Goal: Task Accomplishment & Management: Use online tool/utility

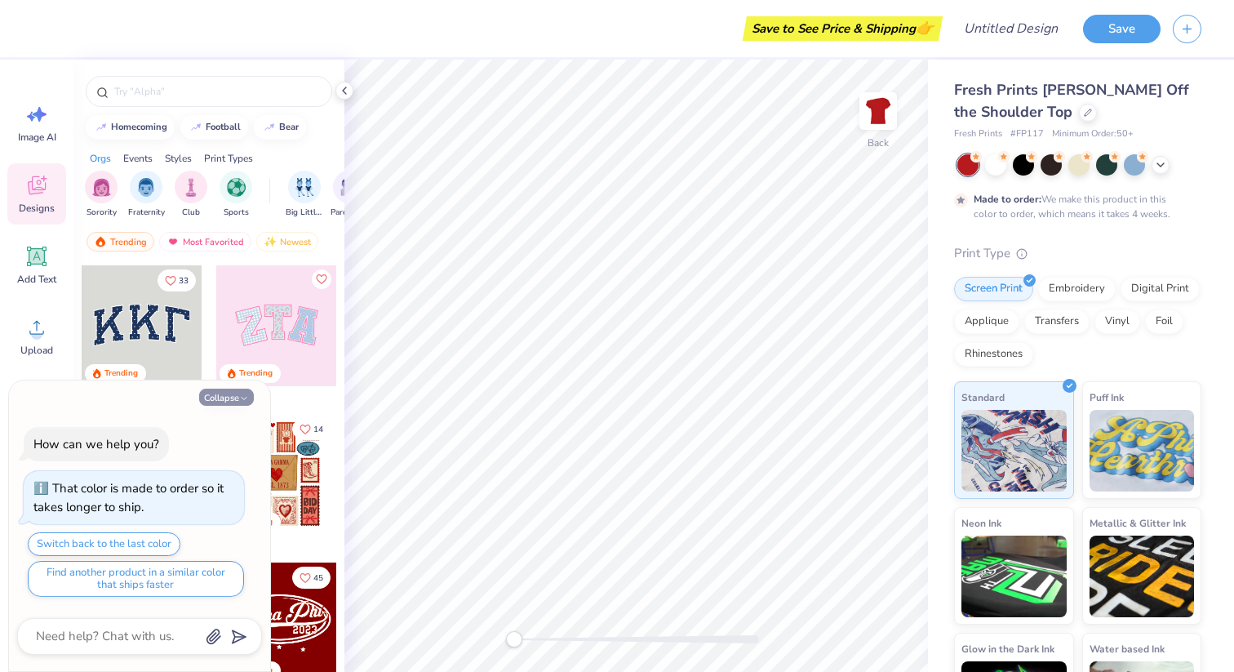
click at [246, 397] on polyline "button" at bounding box center [244, 398] width 5 height 2
type textarea "x"
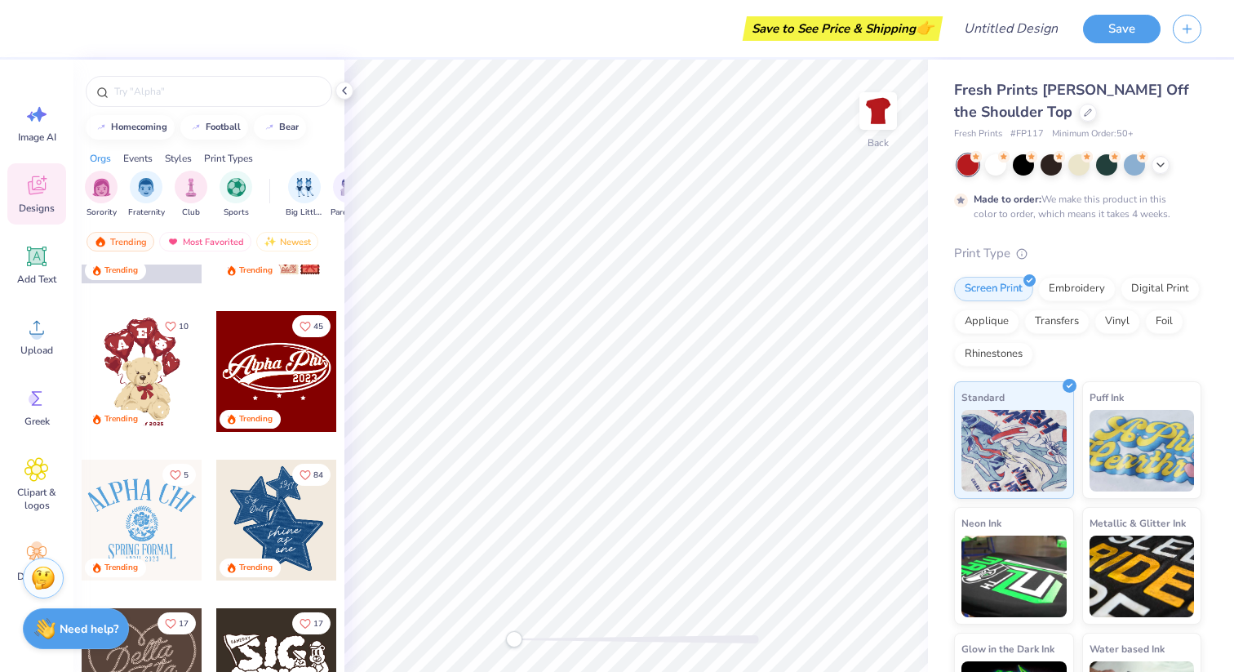
scroll to position [74, 0]
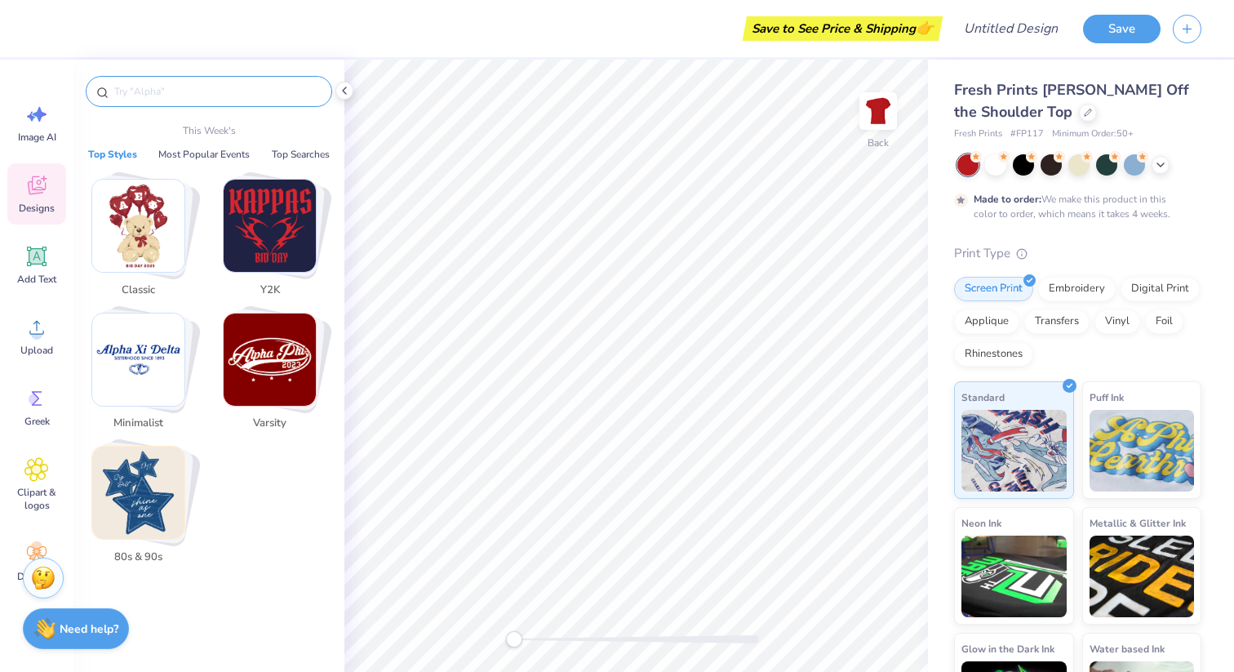
click at [188, 84] on input "text" at bounding box center [217, 91] width 209 height 16
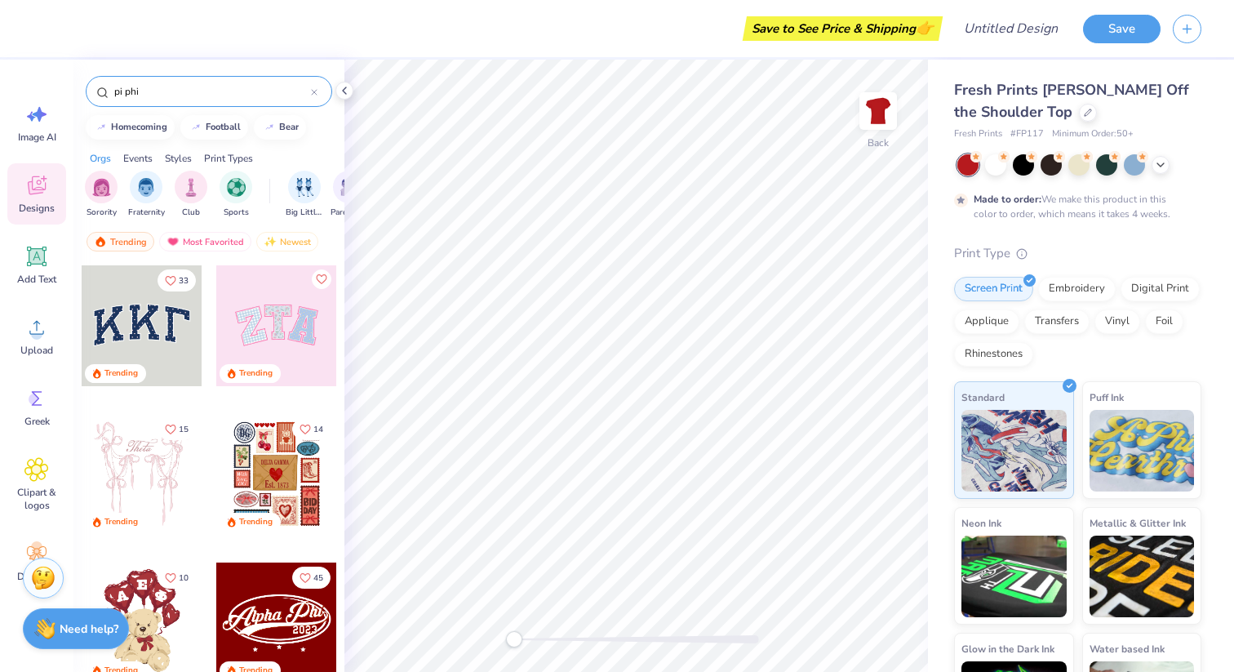
type input "pi phi"
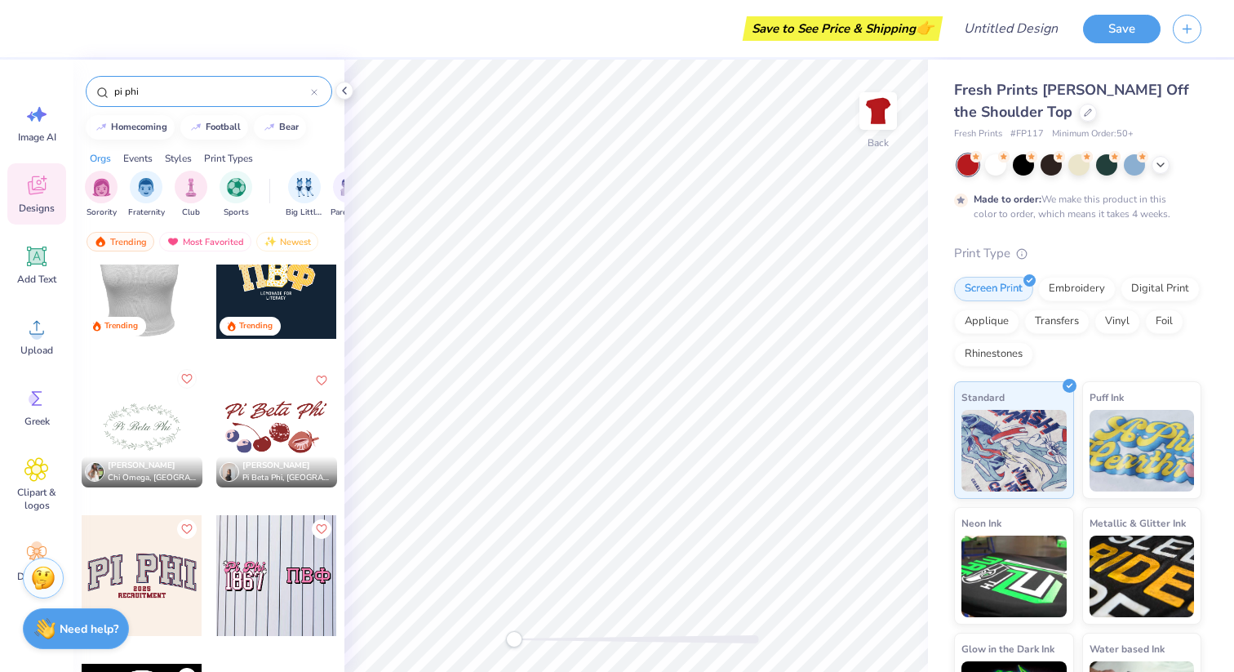
scroll to position [49, 0]
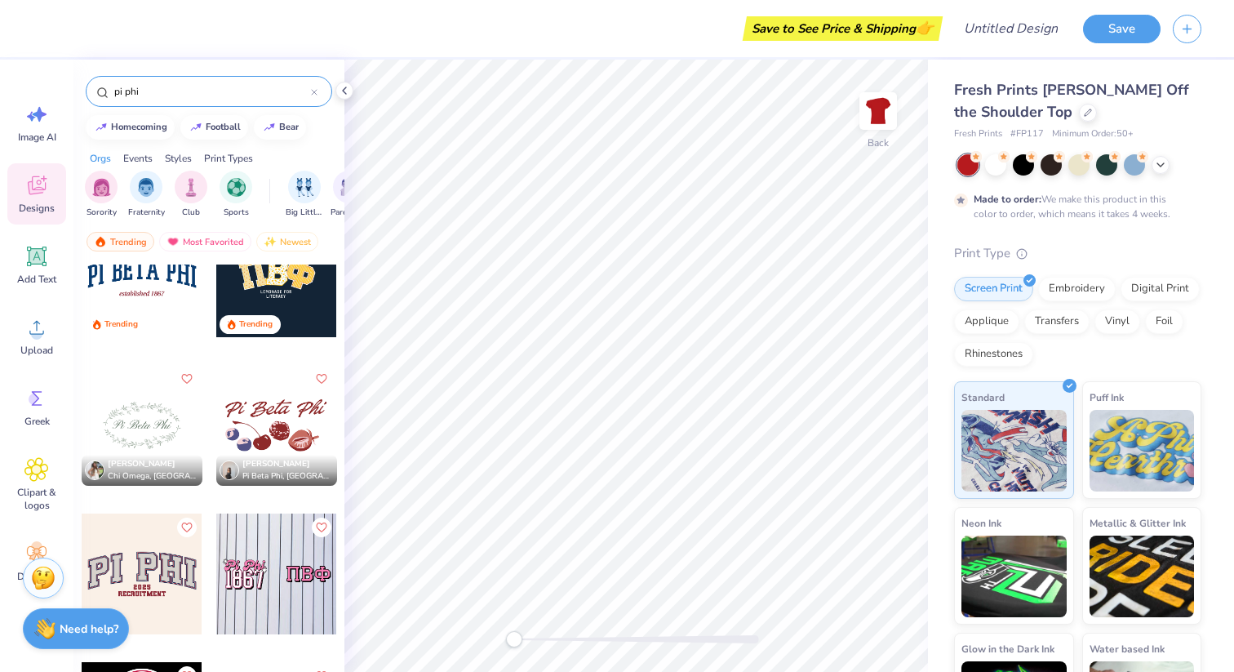
click at [245, 423] on div at bounding box center [276, 425] width 121 height 121
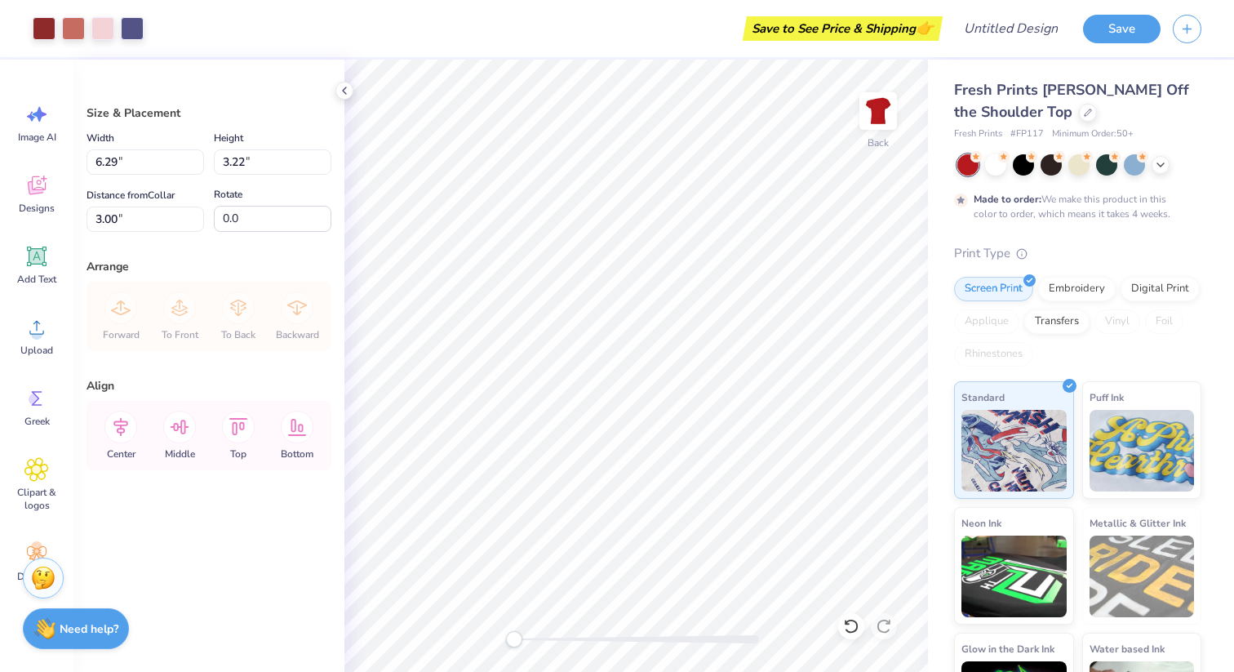
type input "9.35"
type input "4.78"
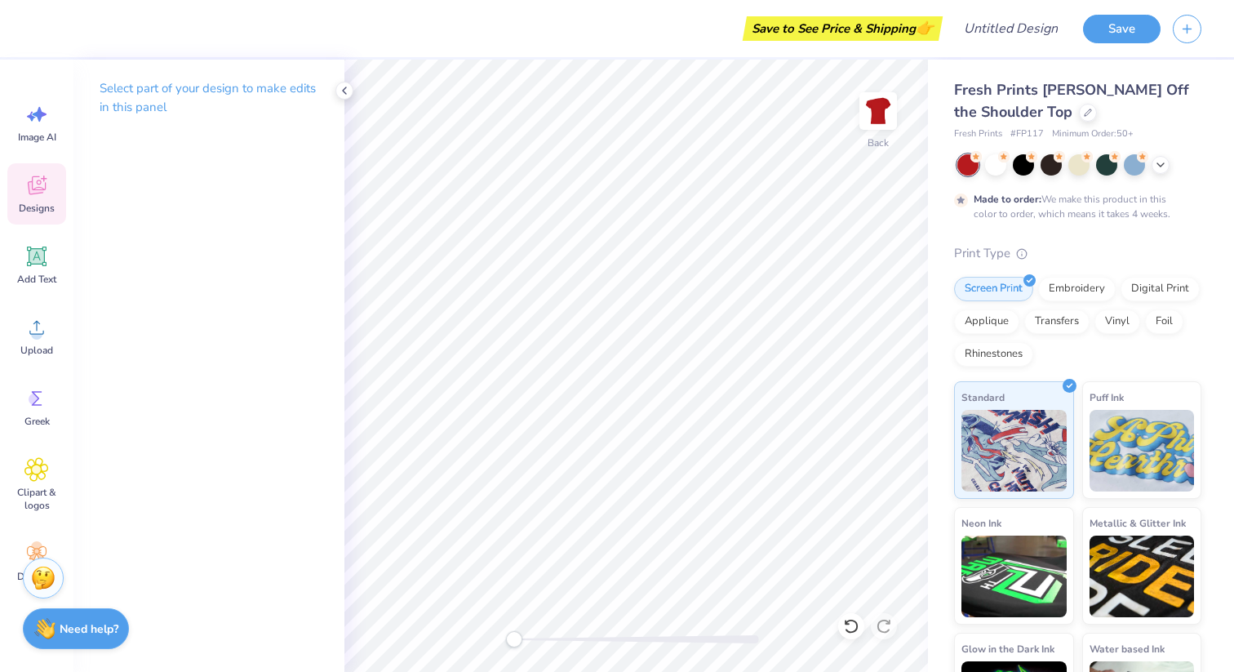
click at [35, 193] on icon at bounding box center [36, 185] width 24 height 24
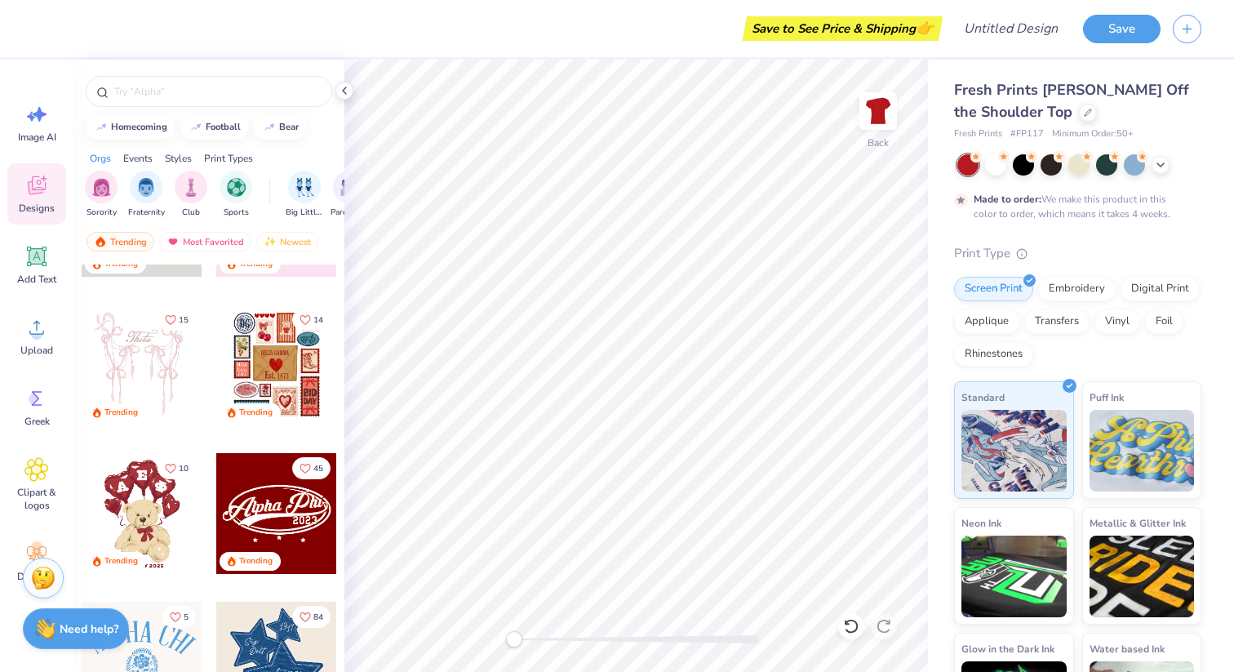
scroll to position [125, 0]
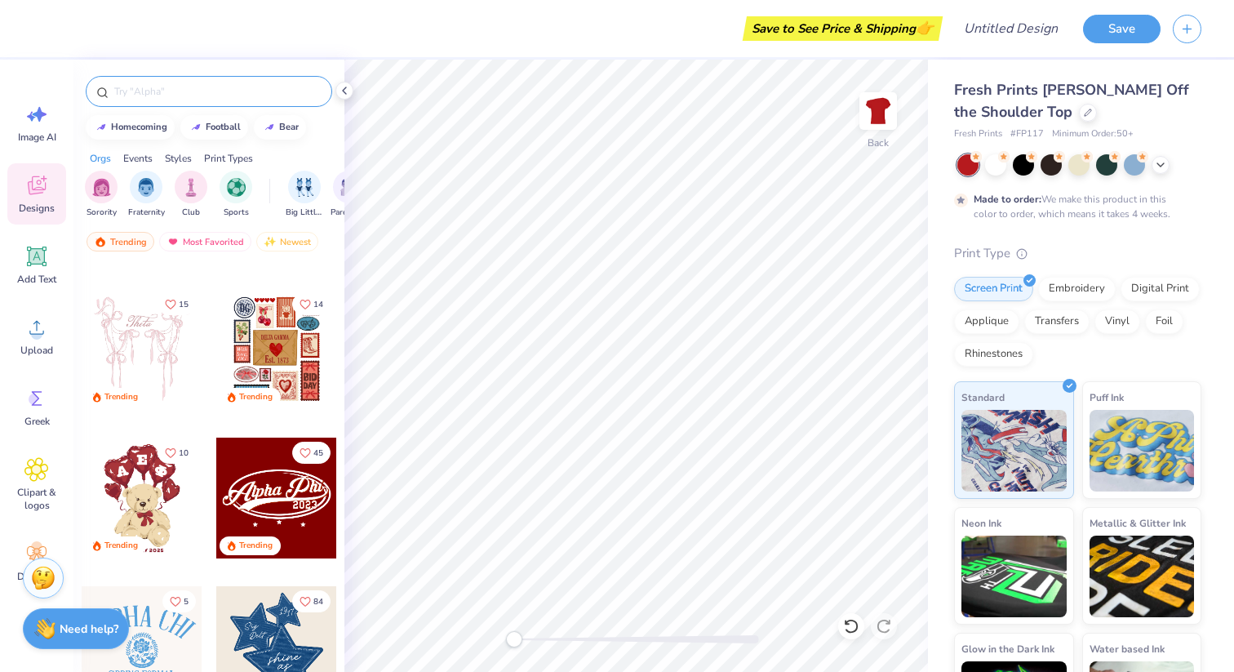
click at [175, 87] on input "text" at bounding box center [217, 91] width 209 height 16
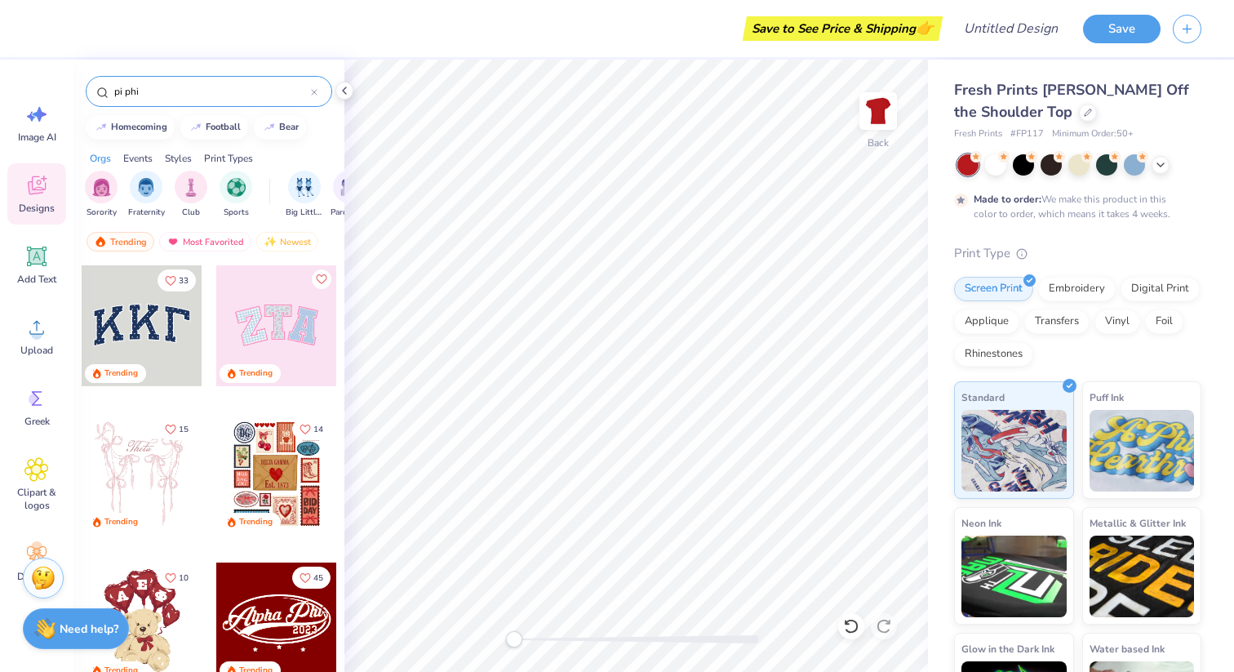
type input "pi phi"
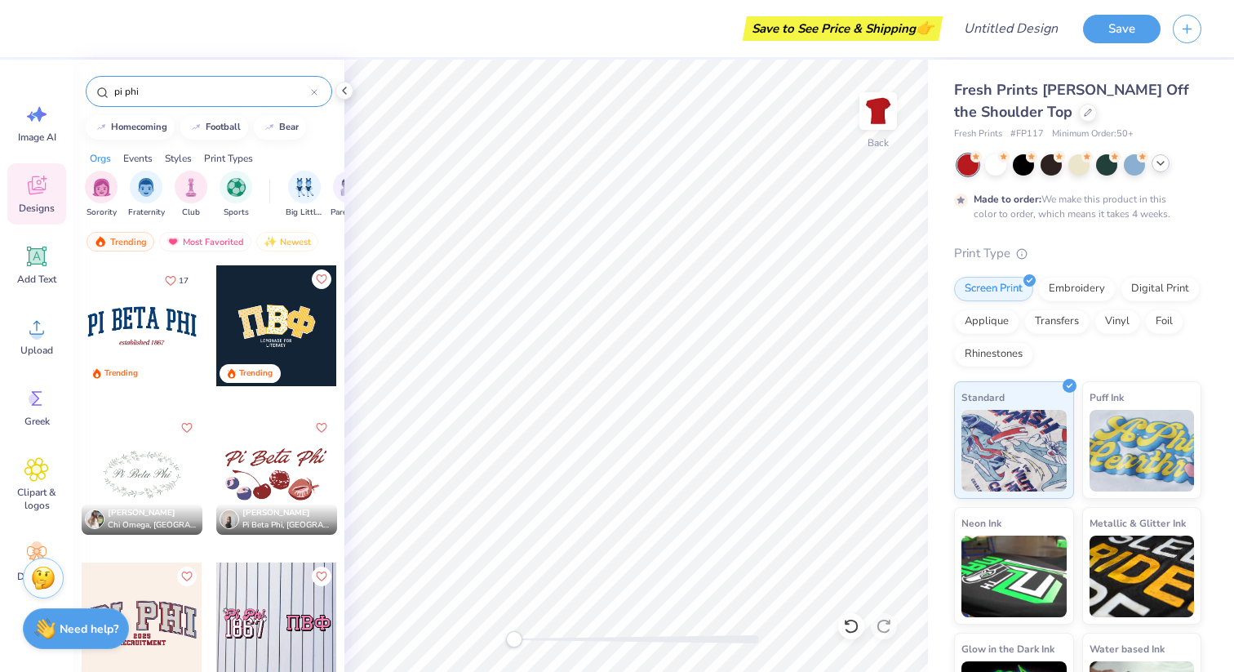
click at [613, 170] on div at bounding box center [1161, 163] width 18 height 18
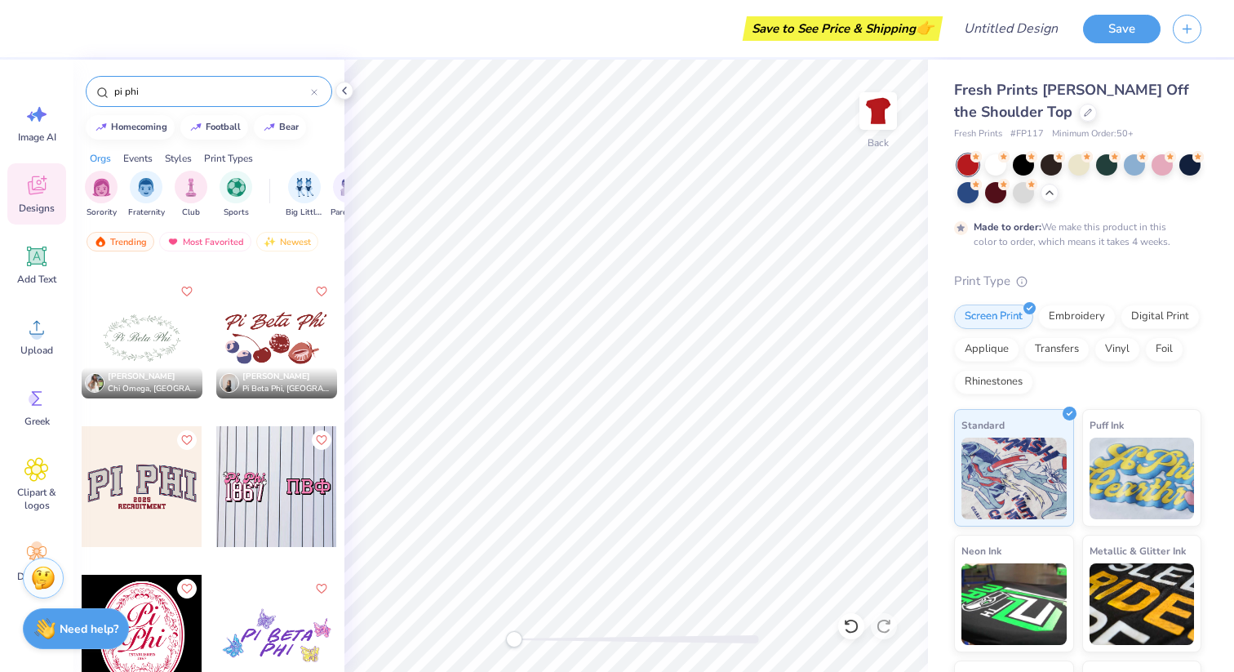
scroll to position [0, 0]
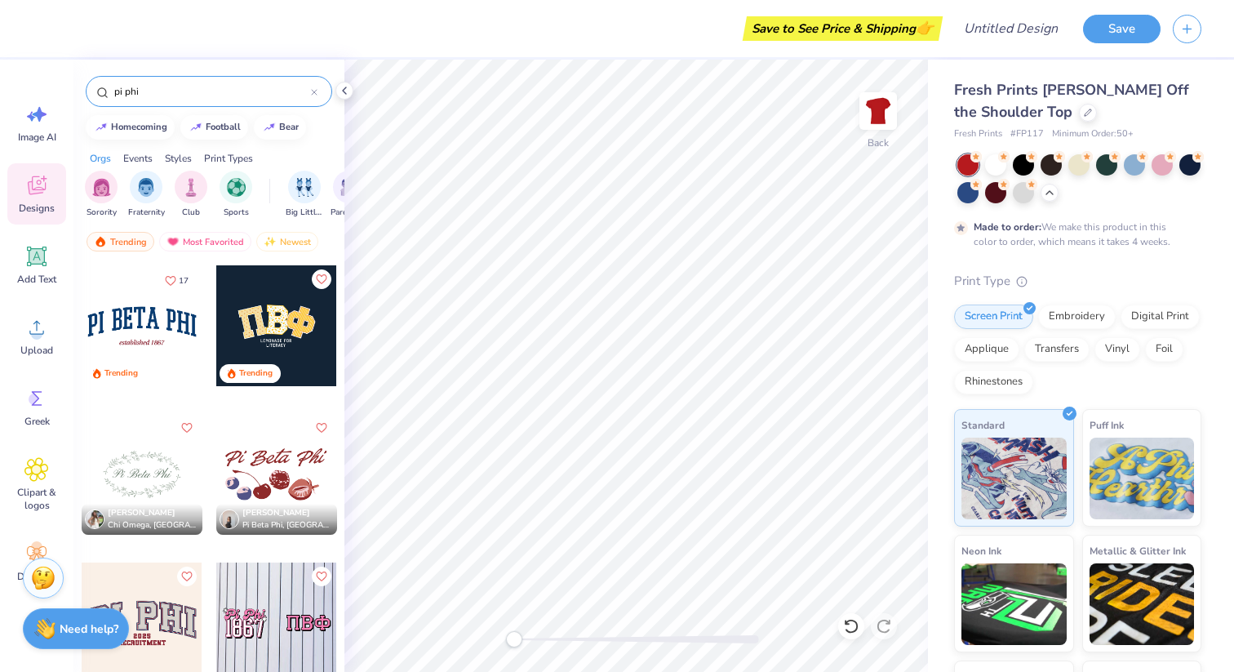
click at [296, 460] on div at bounding box center [276, 474] width 121 height 121
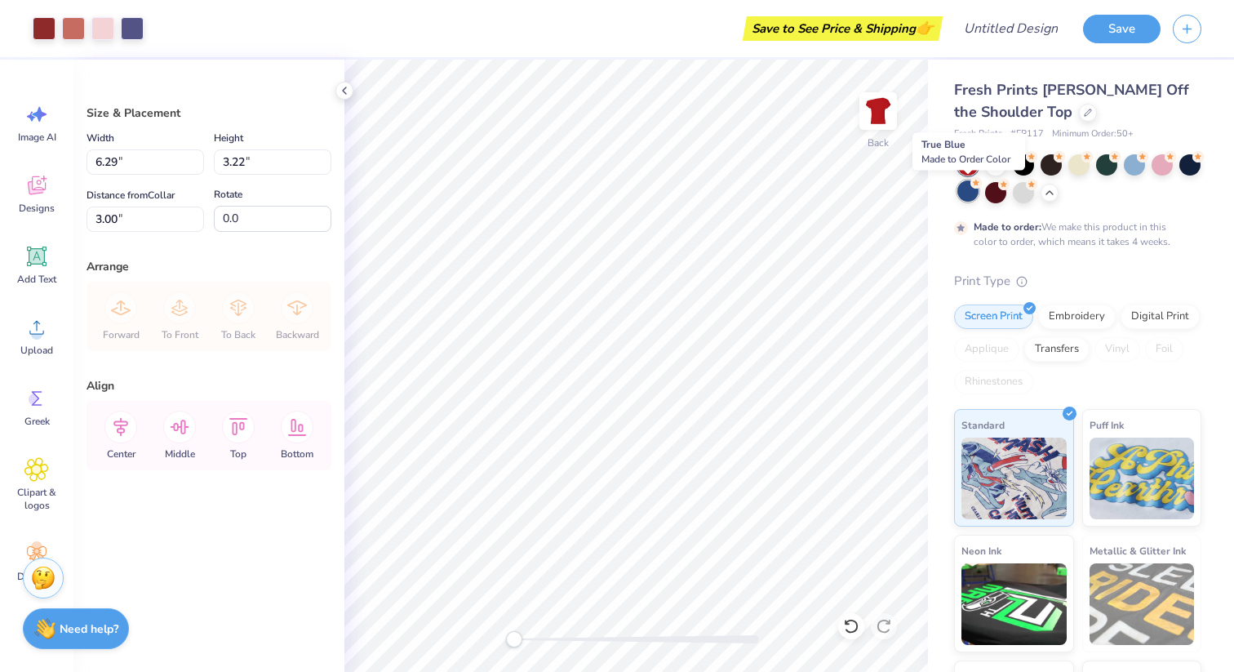
click at [613, 186] on icon at bounding box center [976, 182] width 11 height 11
click at [613, 162] on div at bounding box center [995, 163] width 21 height 21
click at [613, 169] on div at bounding box center [1023, 163] width 21 height 21
type input "2.17"
click at [613, 166] on div at bounding box center [1190, 163] width 21 height 21
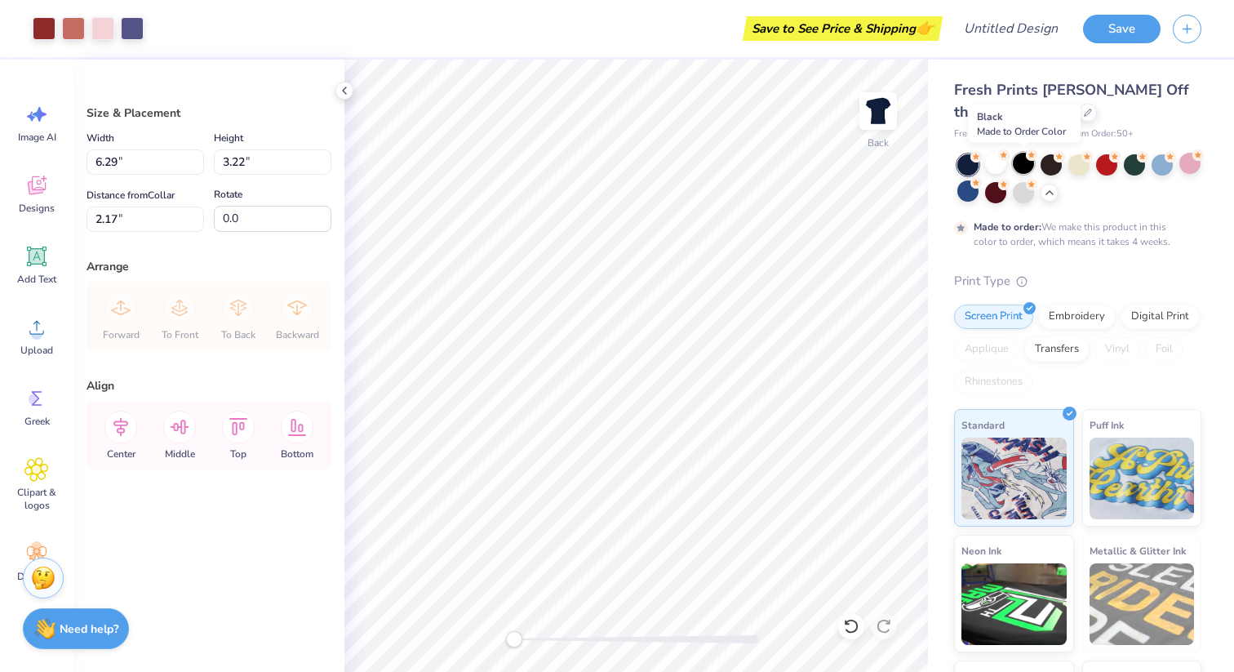
click at [613, 170] on div at bounding box center [1023, 163] width 21 height 21
click at [613, 167] on div at bounding box center [1051, 163] width 21 height 21
click at [613, 192] on div at bounding box center [968, 190] width 21 height 21
click at [613, 168] on div at bounding box center [1080, 178] width 244 height 49
click at [613, 168] on div at bounding box center [1106, 163] width 21 height 21
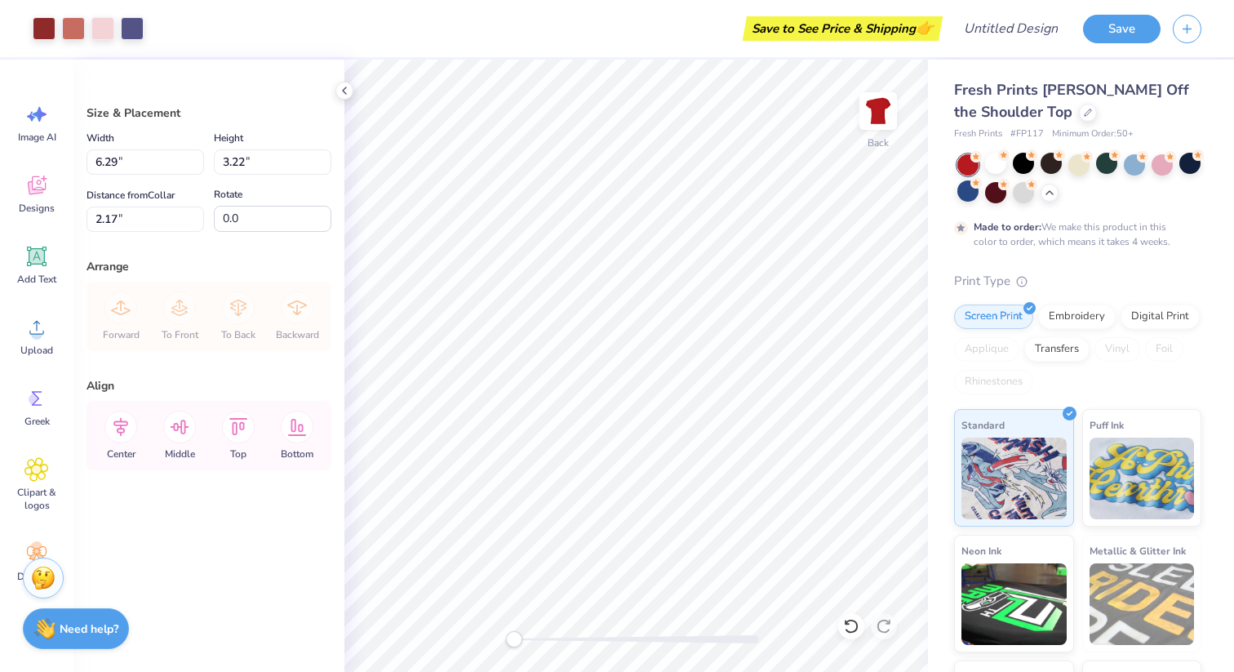
type input "10.52"
type input "5.38"
click at [38, 468] on icon at bounding box center [37, 470] width 10 height 10
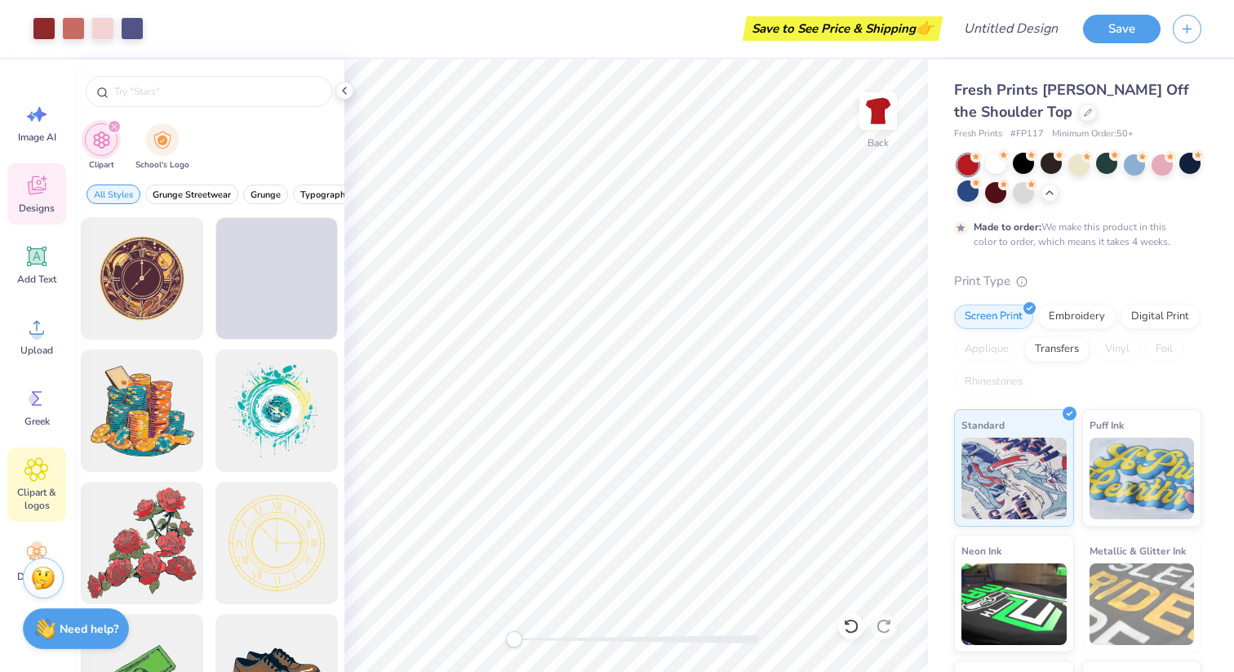
click at [39, 186] on icon at bounding box center [36, 185] width 24 height 24
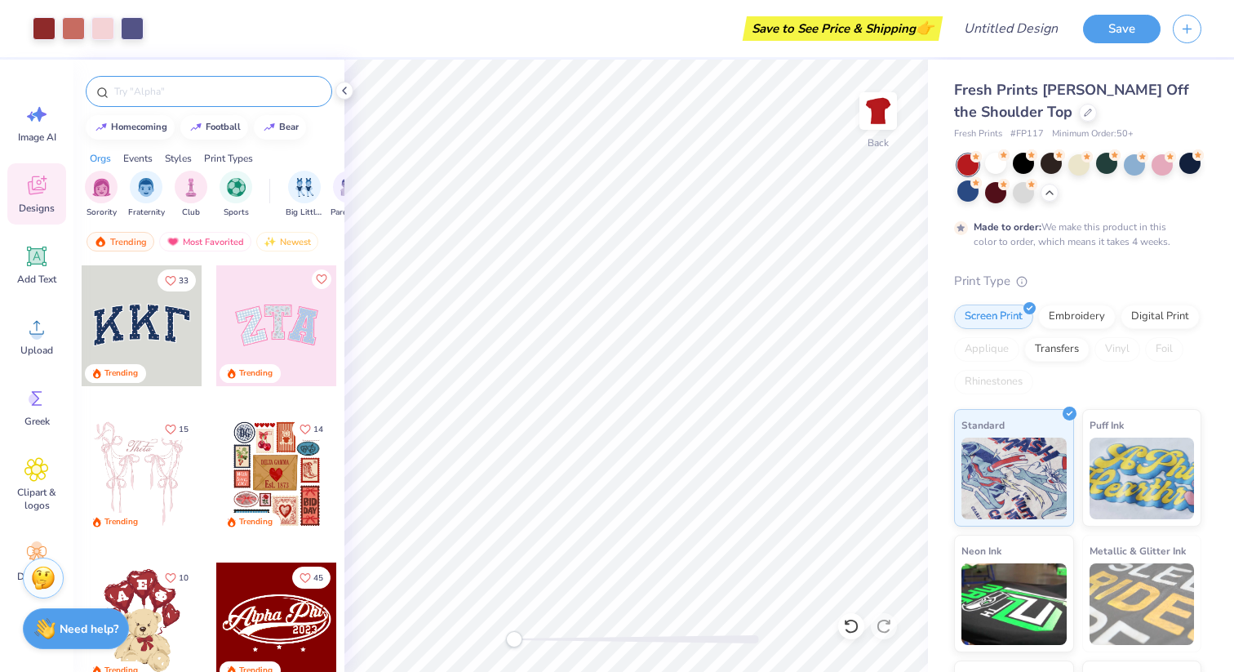
click at [167, 94] on input "text" at bounding box center [217, 91] width 209 height 16
type input "pi phi"
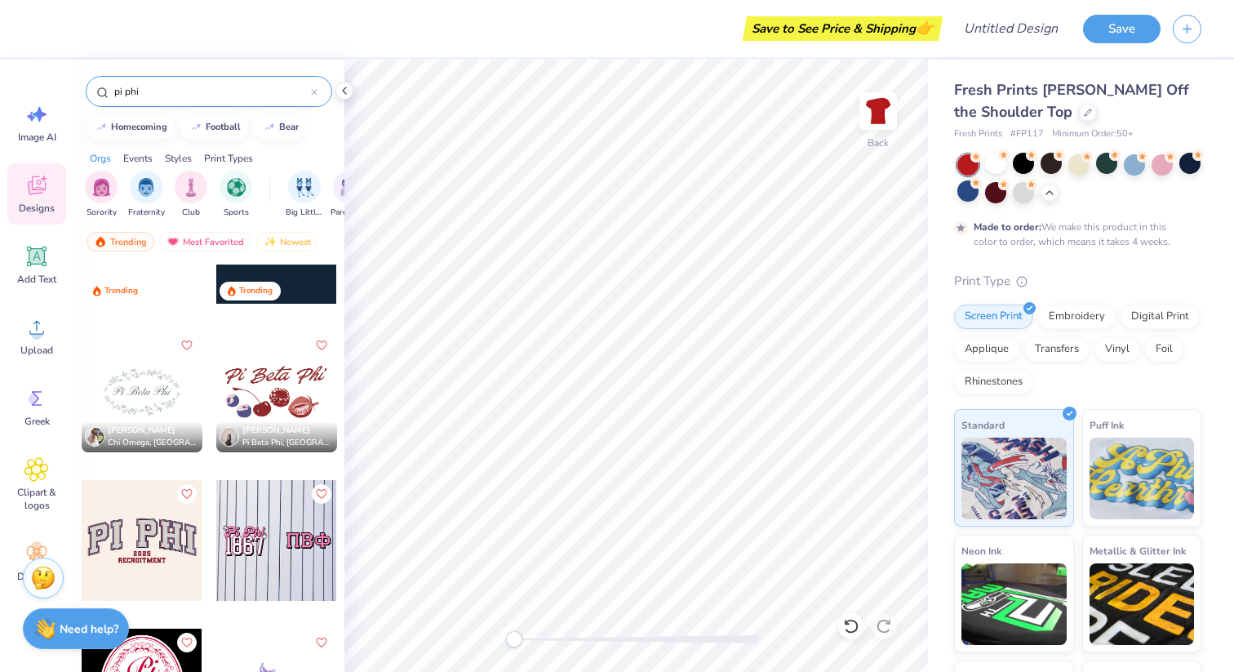
scroll to position [100, 0]
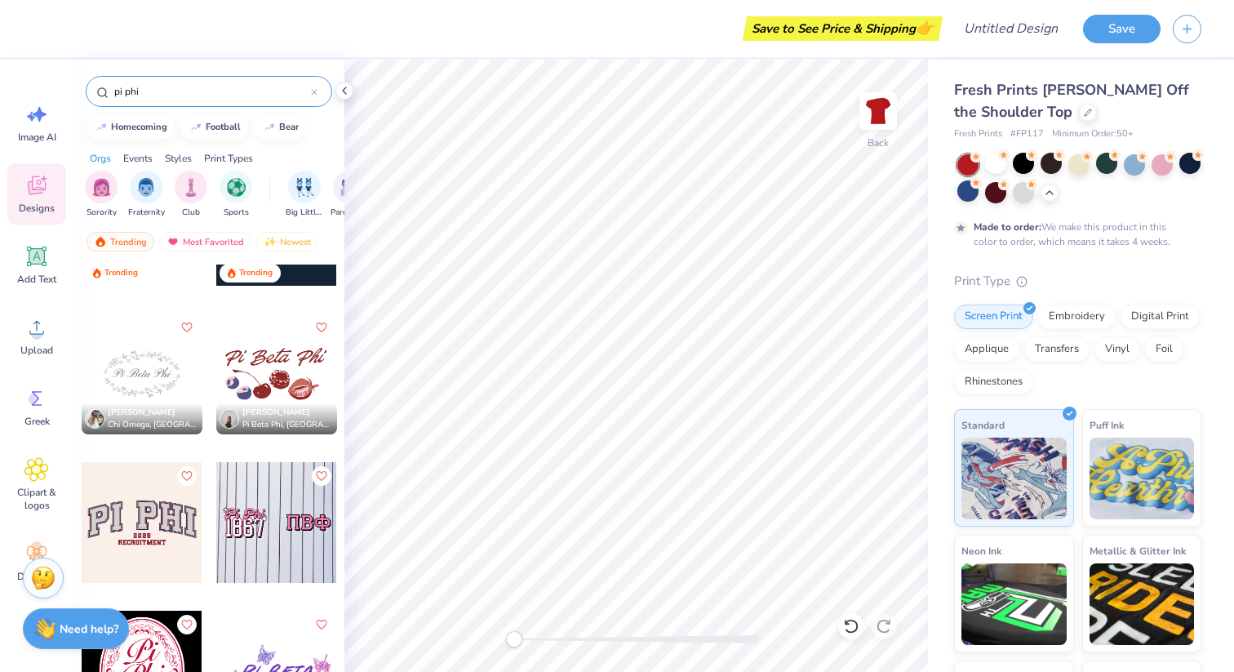
click at [160, 372] on div at bounding box center [142, 374] width 121 height 121
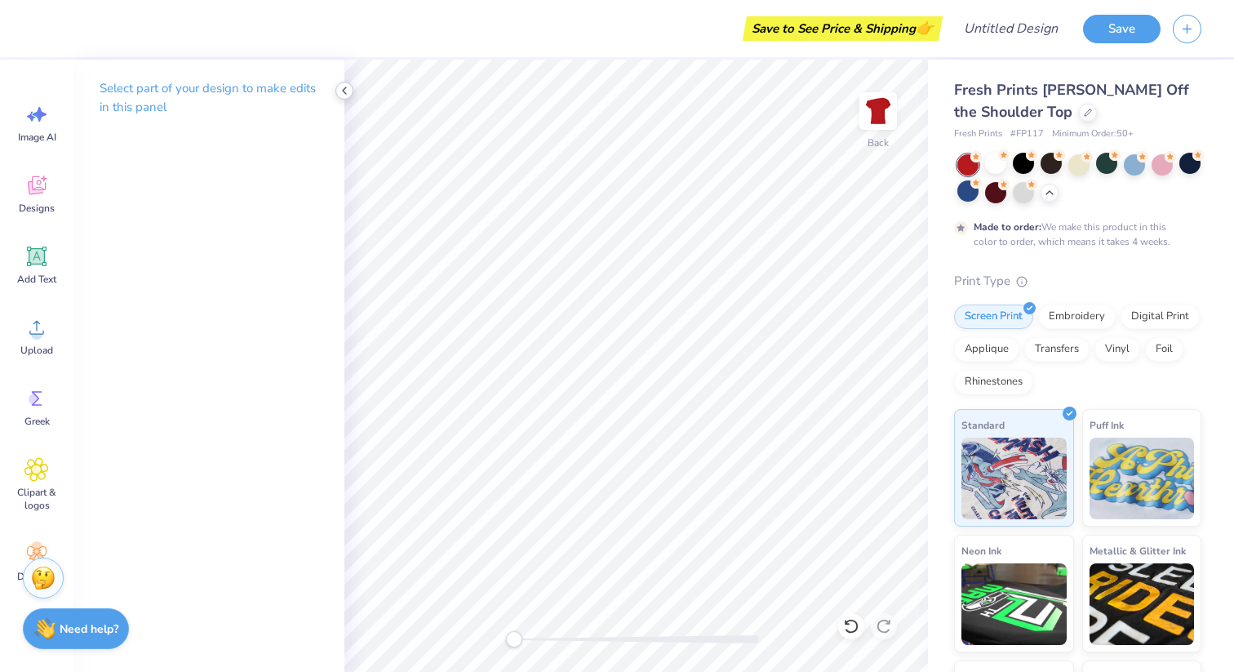
click at [349, 90] on icon at bounding box center [344, 90] width 13 height 13
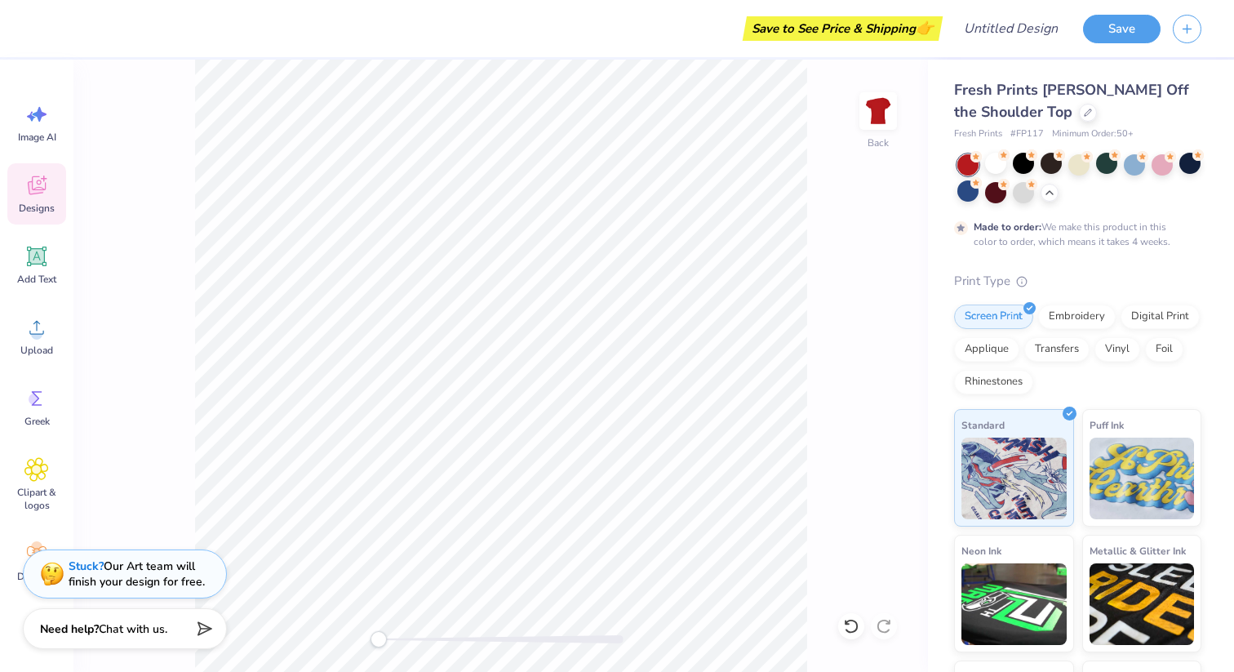
click at [47, 194] on icon at bounding box center [36, 185] width 24 height 24
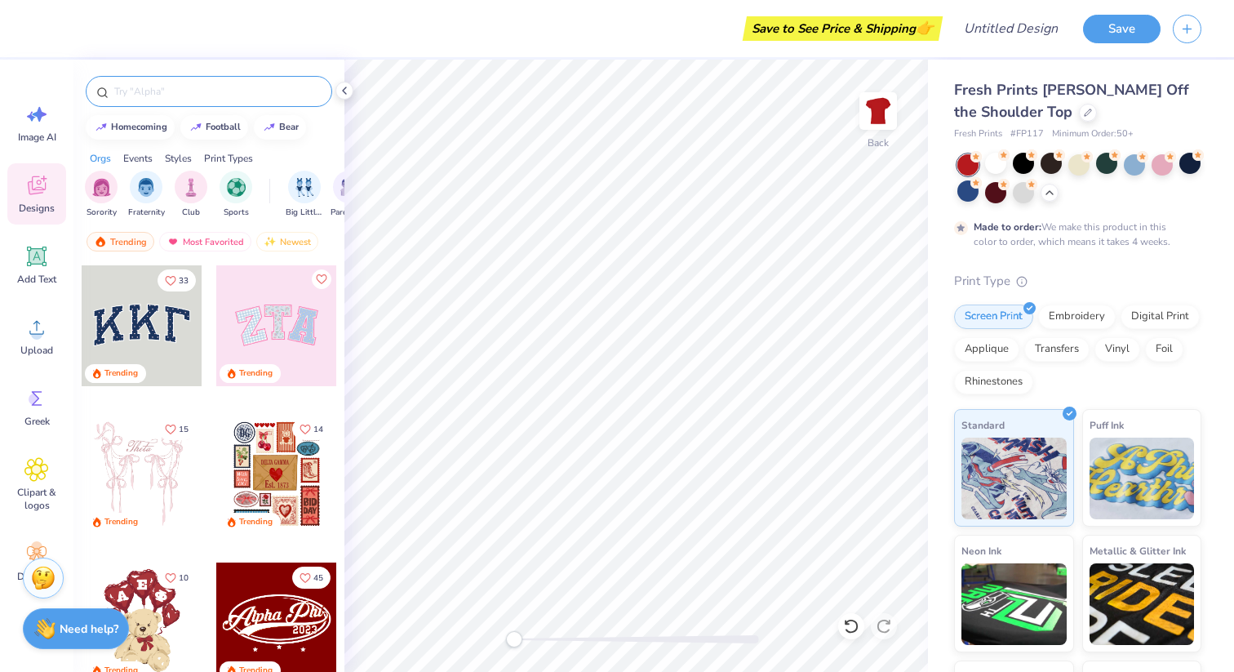
click at [193, 92] on input "text" at bounding box center [217, 91] width 209 height 16
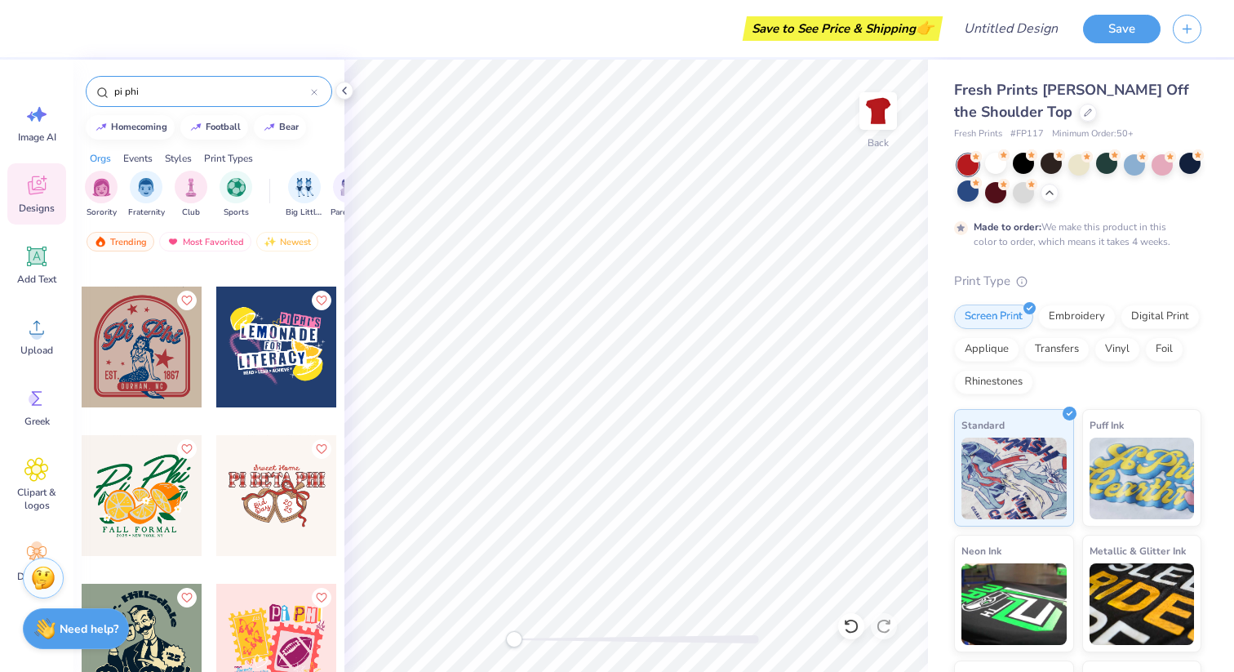
scroll to position [2746, 0]
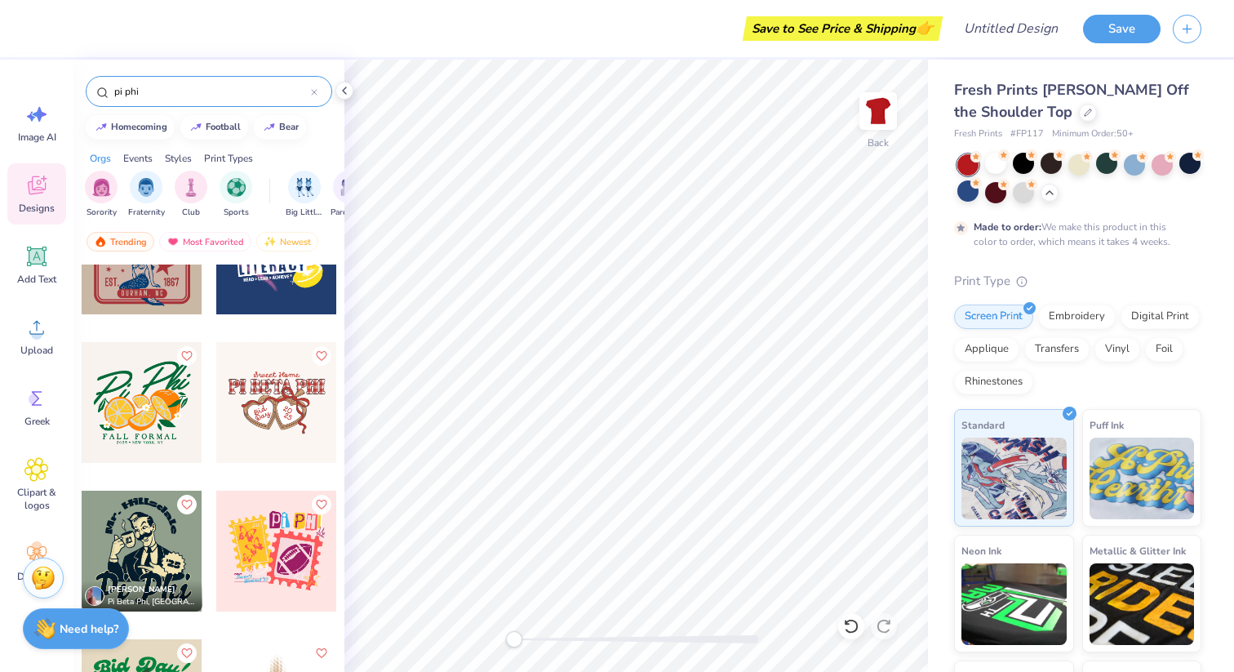
click at [175, 100] on div "pi phi" at bounding box center [209, 91] width 247 height 31
click at [177, 87] on input "pi phi" at bounding box center [212, 91] width 198 height 16
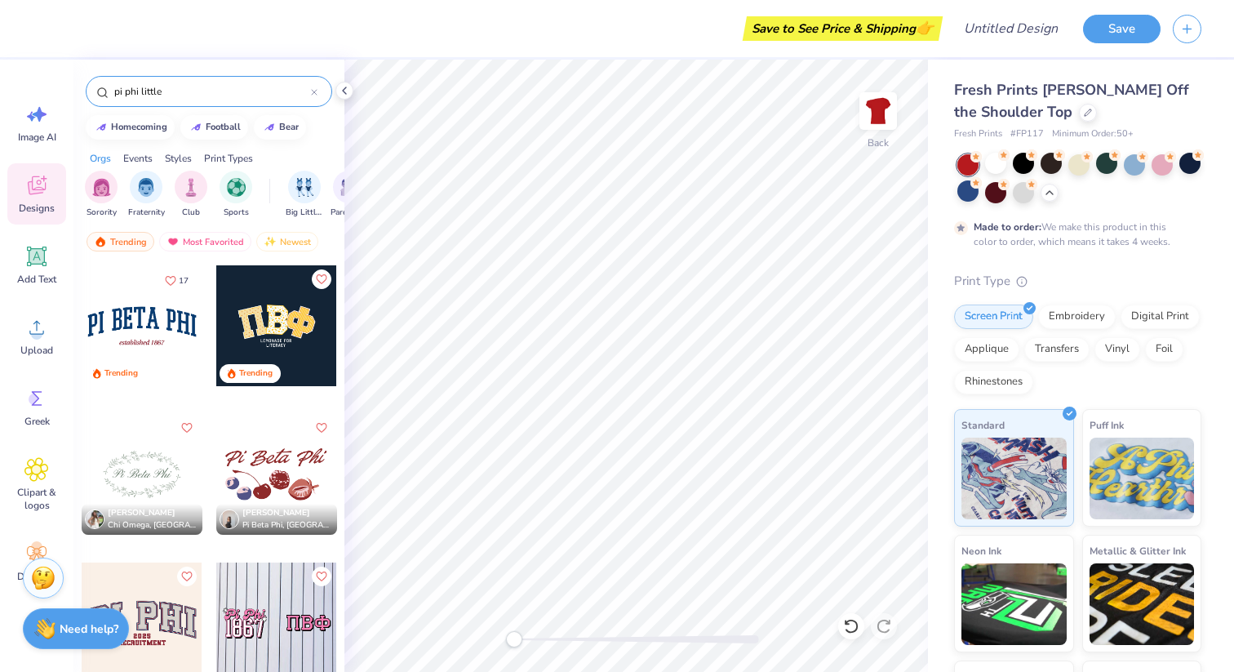
type input "pi phi little"
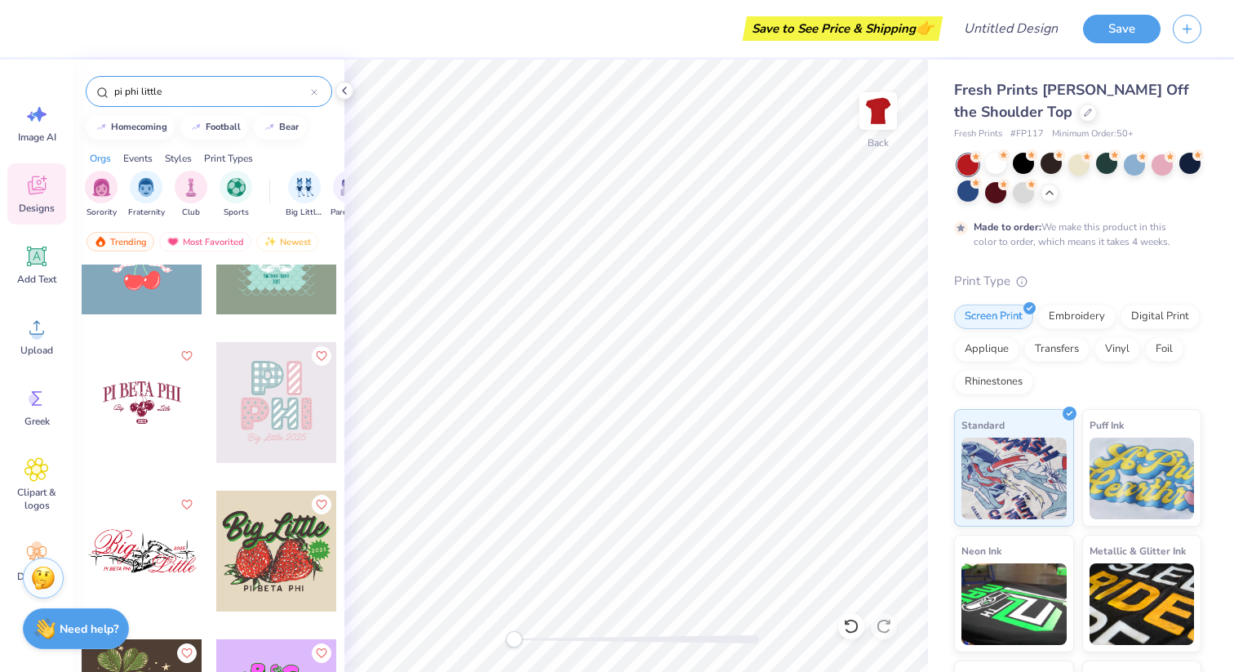
scroll to position [0, 0]
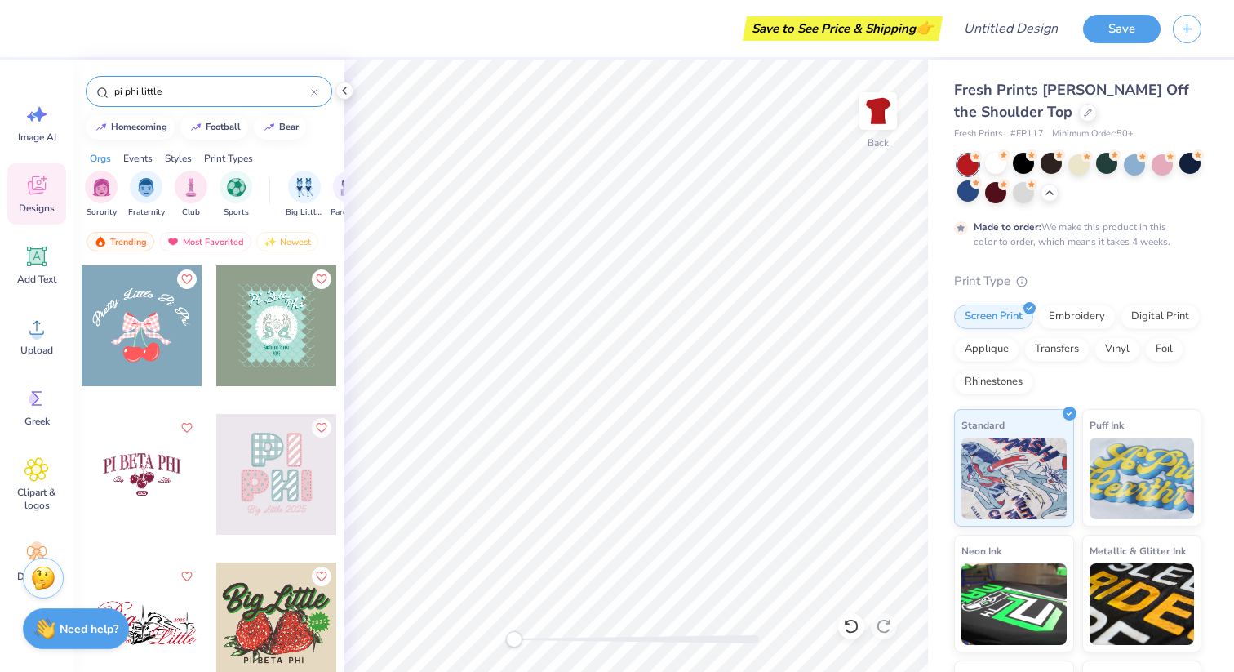
click at [81, 332] on div at bounding box center [20, 325] width 121 height 121
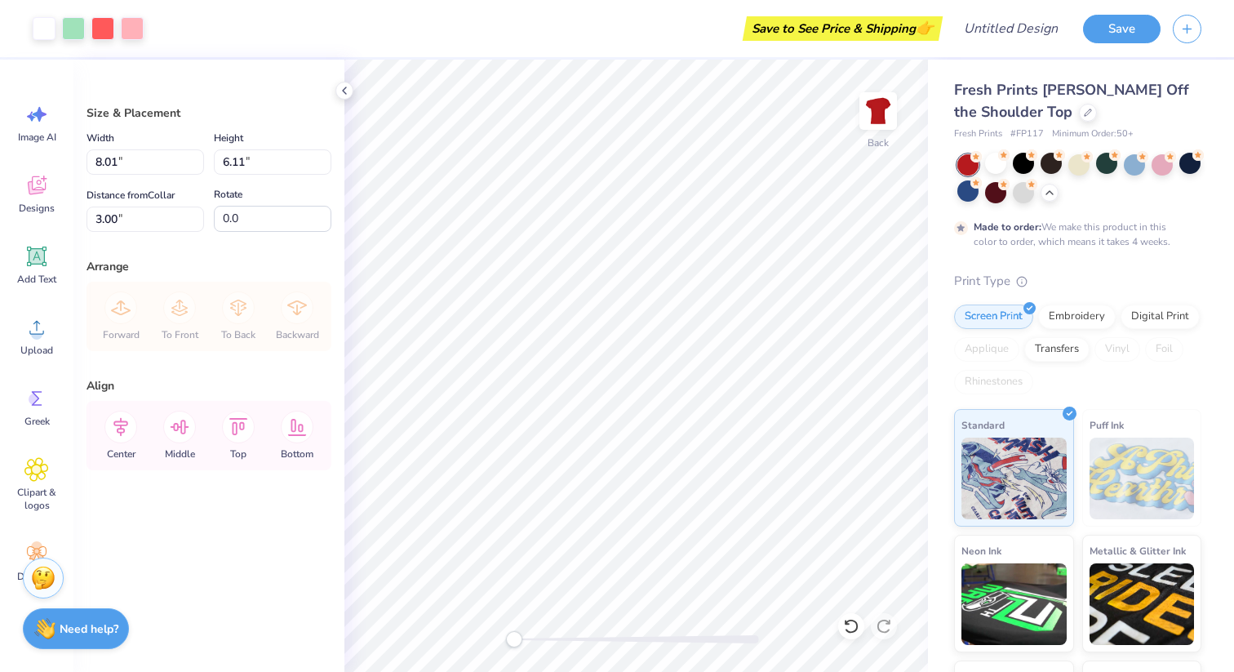
type input "8.01"
type input "6.11"
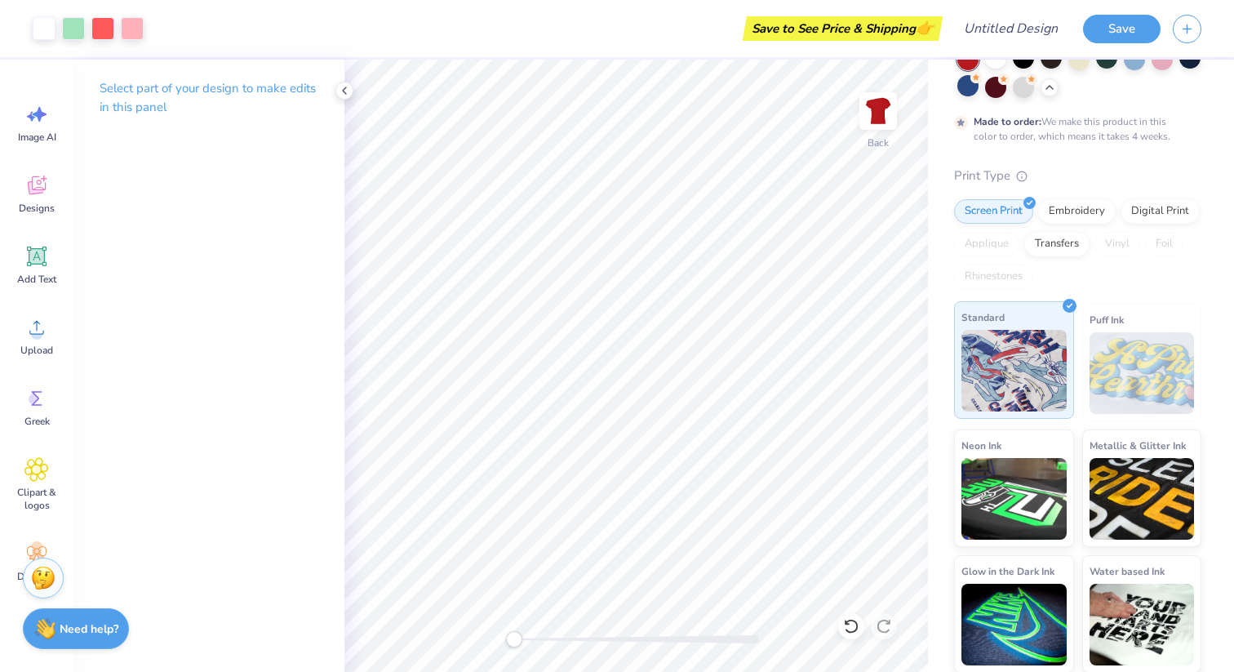
scroll to position [106, 0]
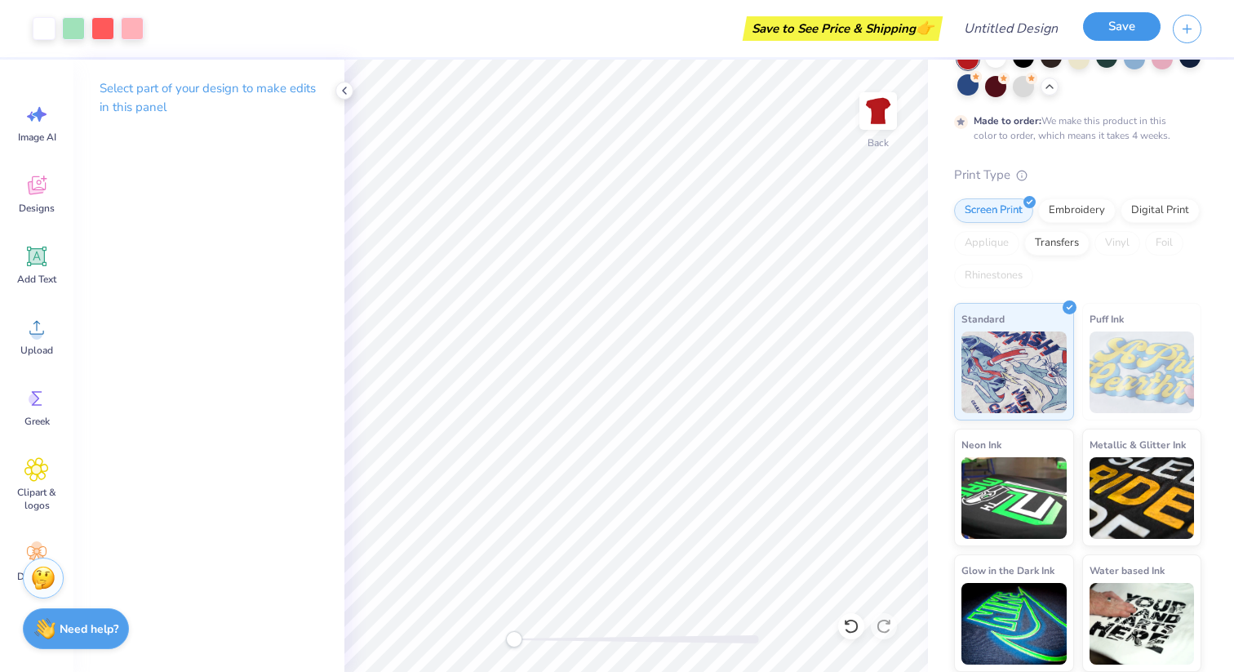
click at [613, 27] on button "Save" at bounding box center [1122, 26] width 78 height 29
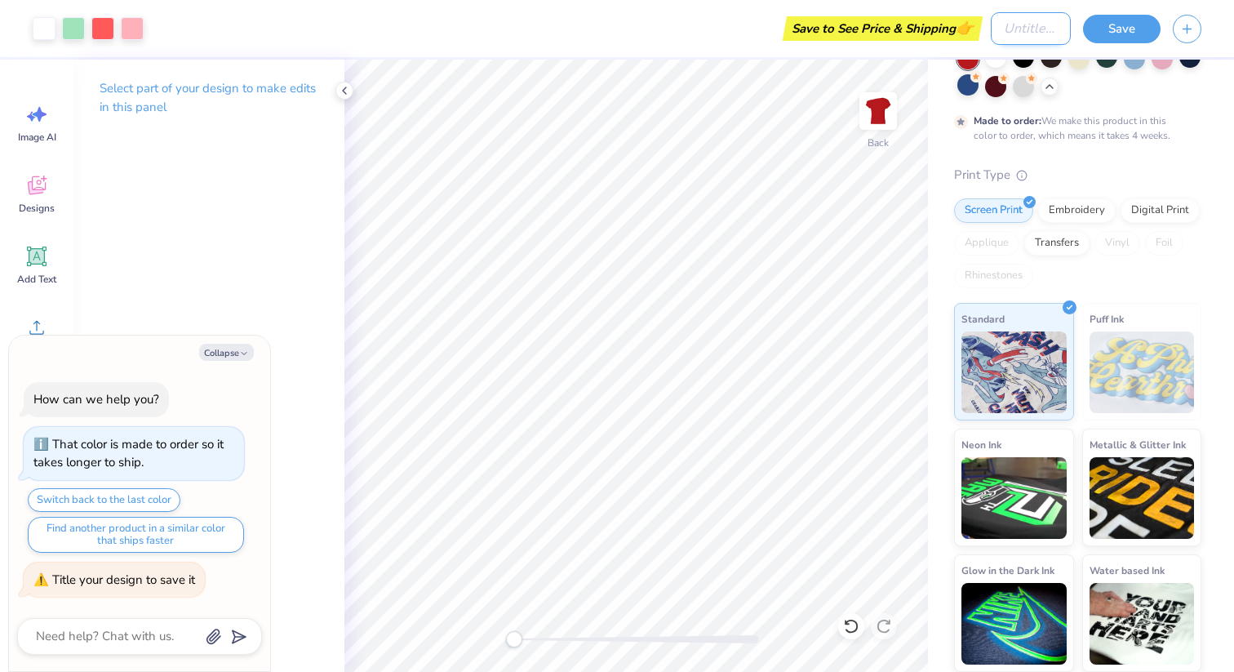
click at [613, 31] on input "Design Title" at bounding box center [1031, 28] width 80 height 33
click at [345, 86] on icon at bounding box center [344, 90] width 13 height 13
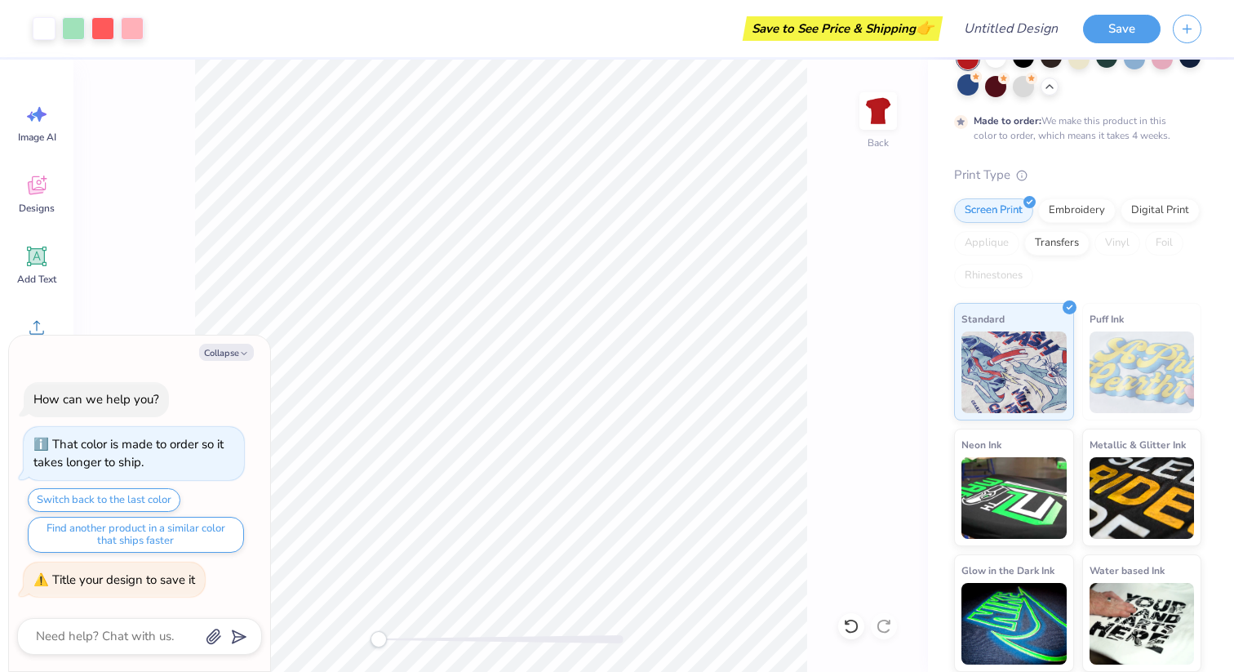
click at [195, 256] on body "Art colors Save to See Price & Shipping 👉 Design Title Save Image AI Designs Ad…" at bounding box center [617, 336] width 1234 height 672
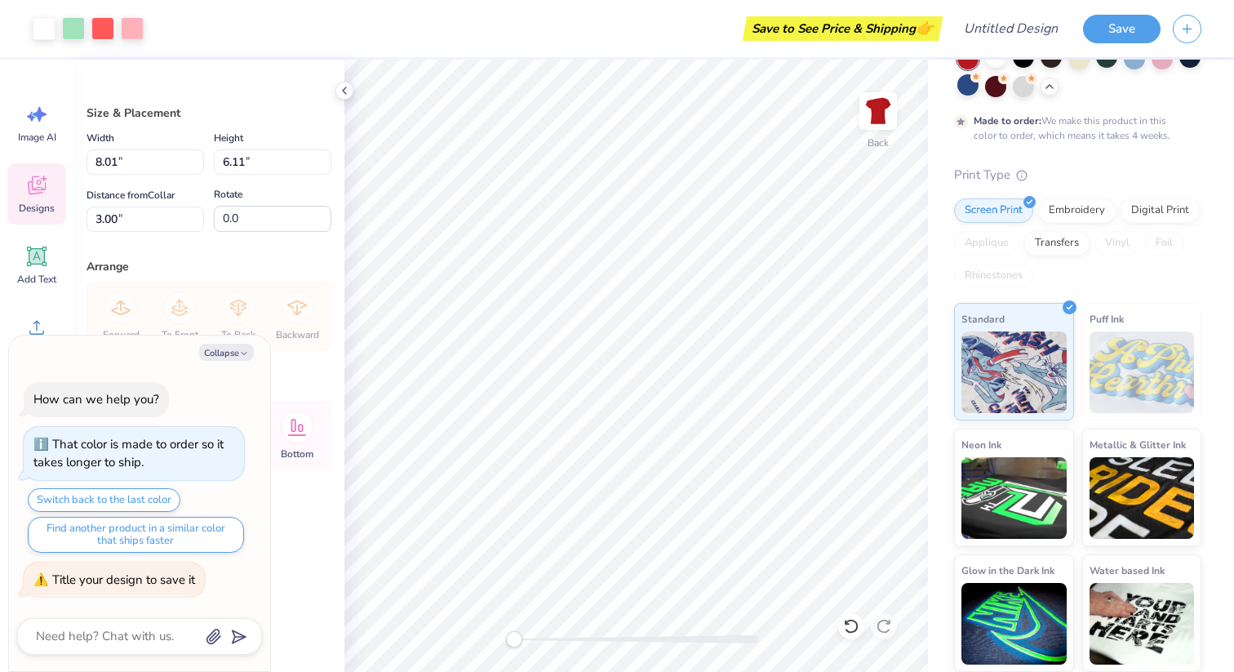
click at [45, 212] on span "Designs" at bounding box center [37, 208] width 36 height 13
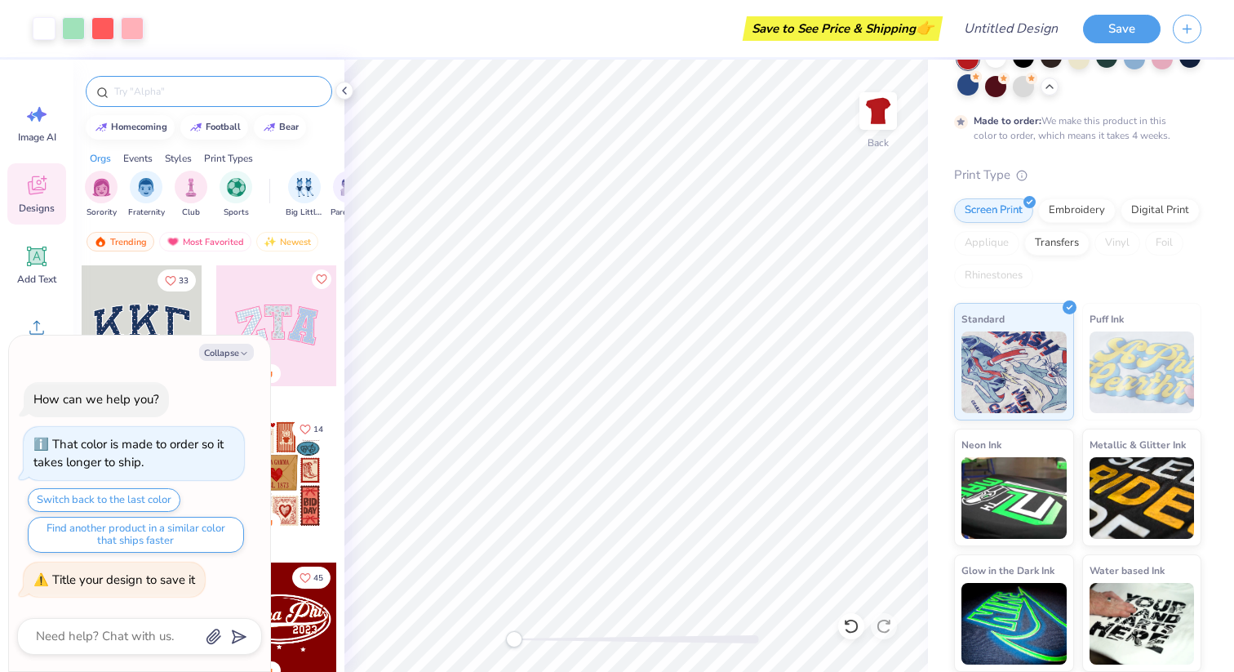
type textarea "x"
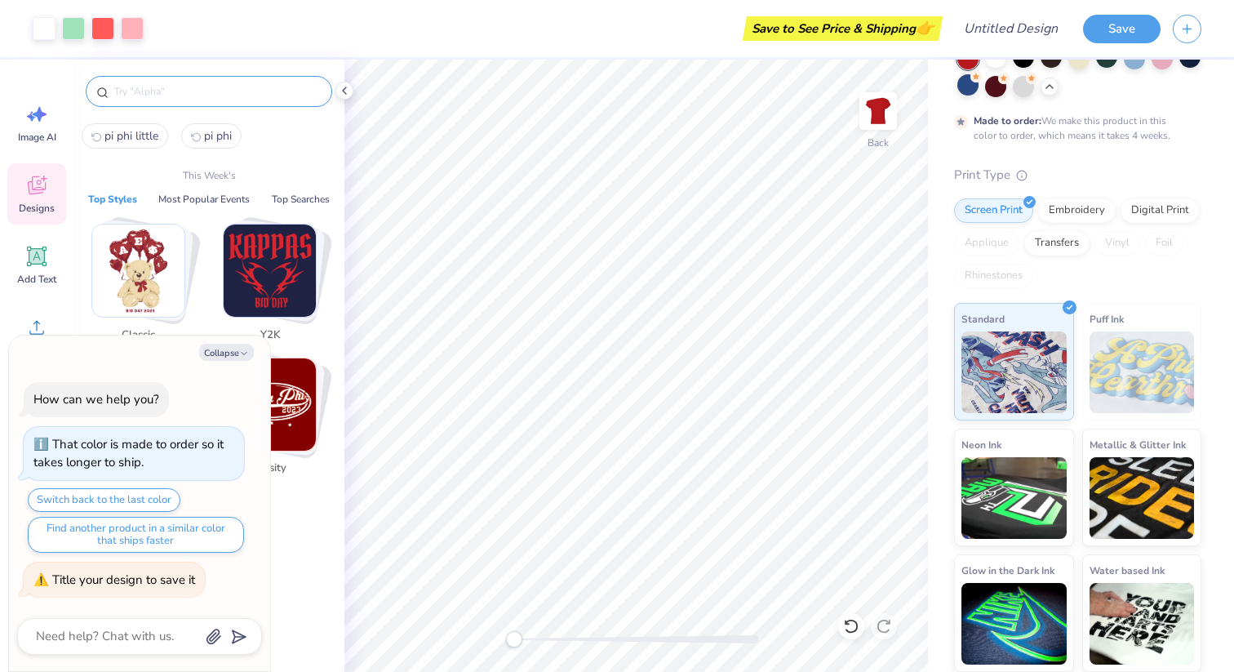
click at [169, 83] on input "text" at bounding box center [217, 91] width 209 height 16
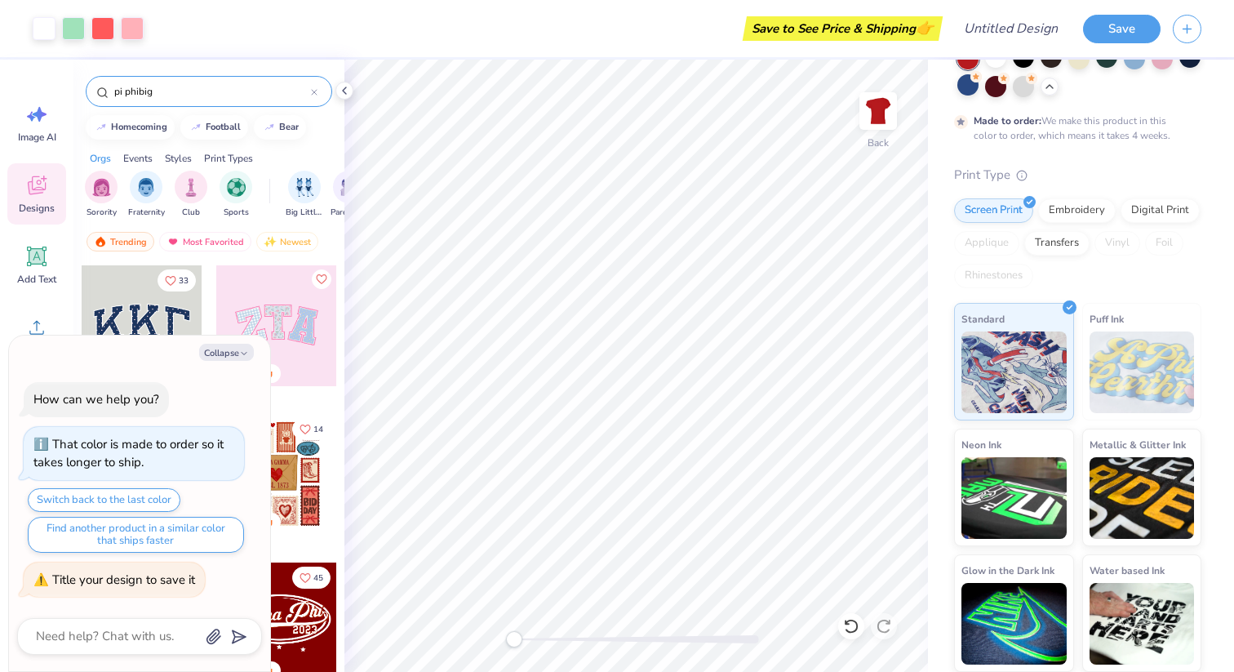
type input "pi phibig"
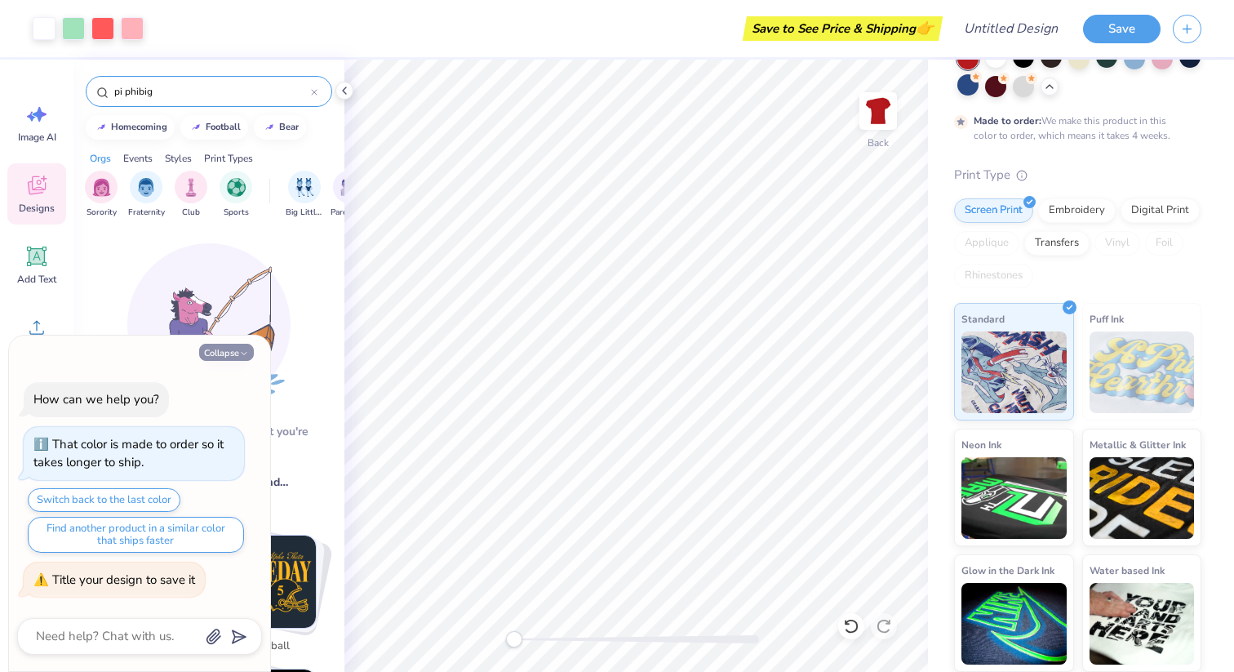
click at [218, 355] on button "Collapse" at bounding box center [226, 352] width 55 height 17
type textarea "x"
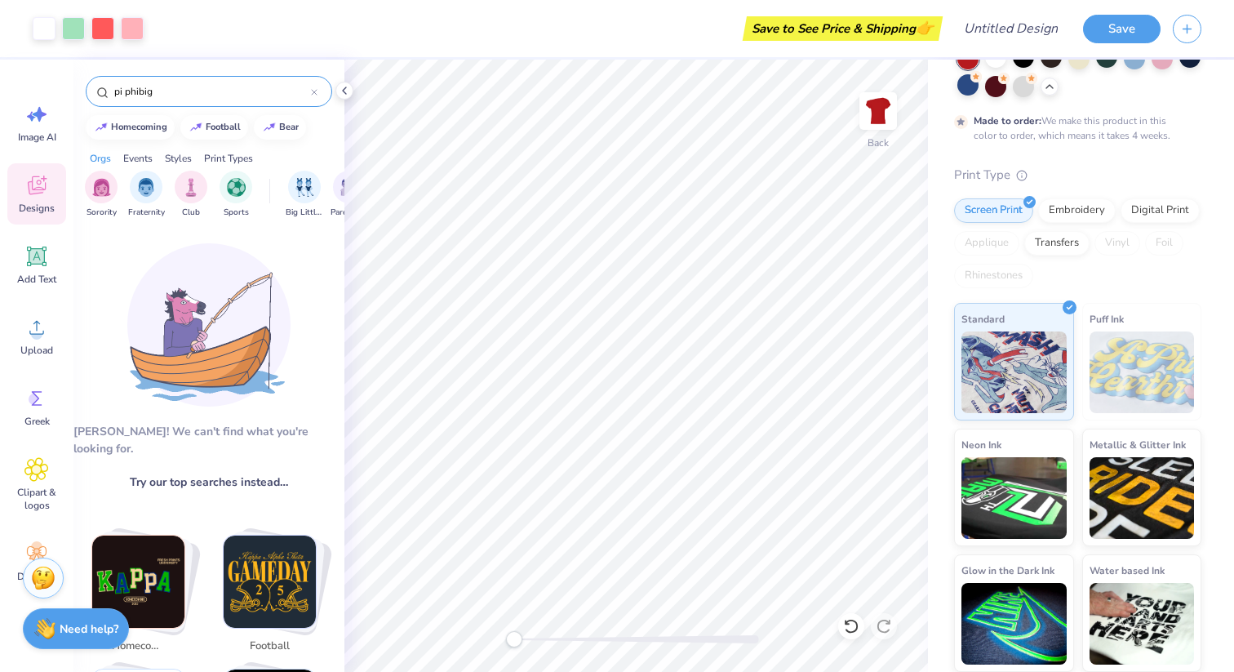
click at [145, 86] on input "pi phibig" at bounding box center [212, 91] width 198 height 16
click at [140, 91] on input "pi phibig" at bounding box center [212, 91] width 198 height 16
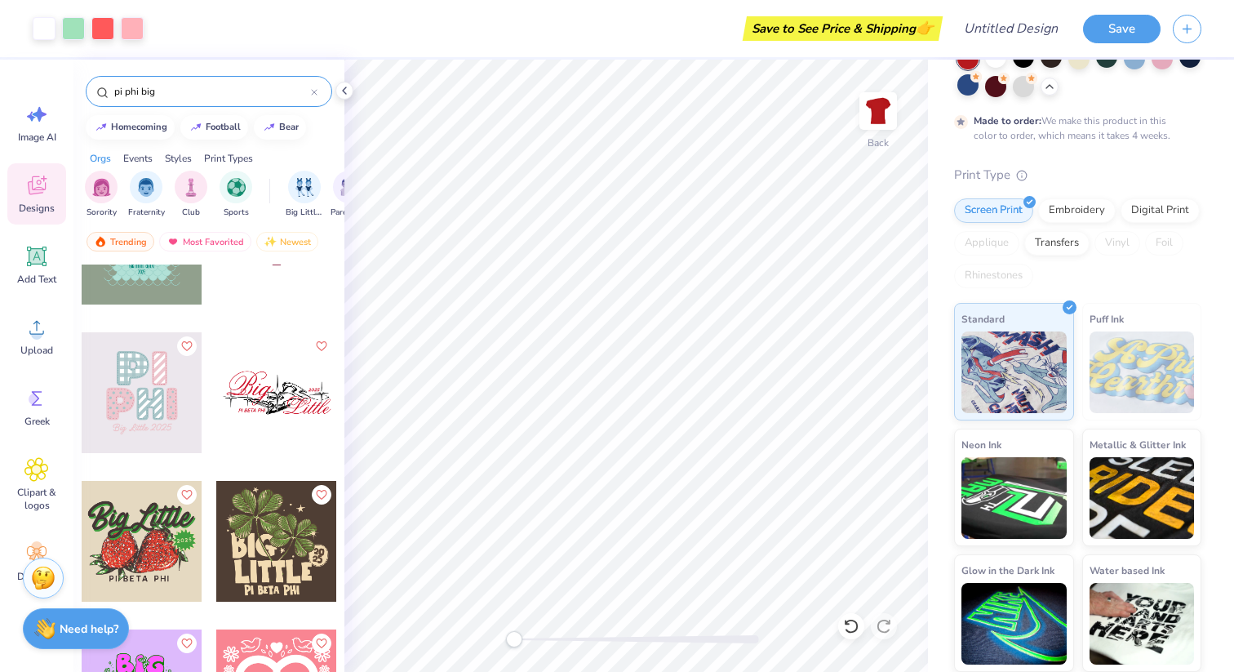
scroll to position [0, 0]
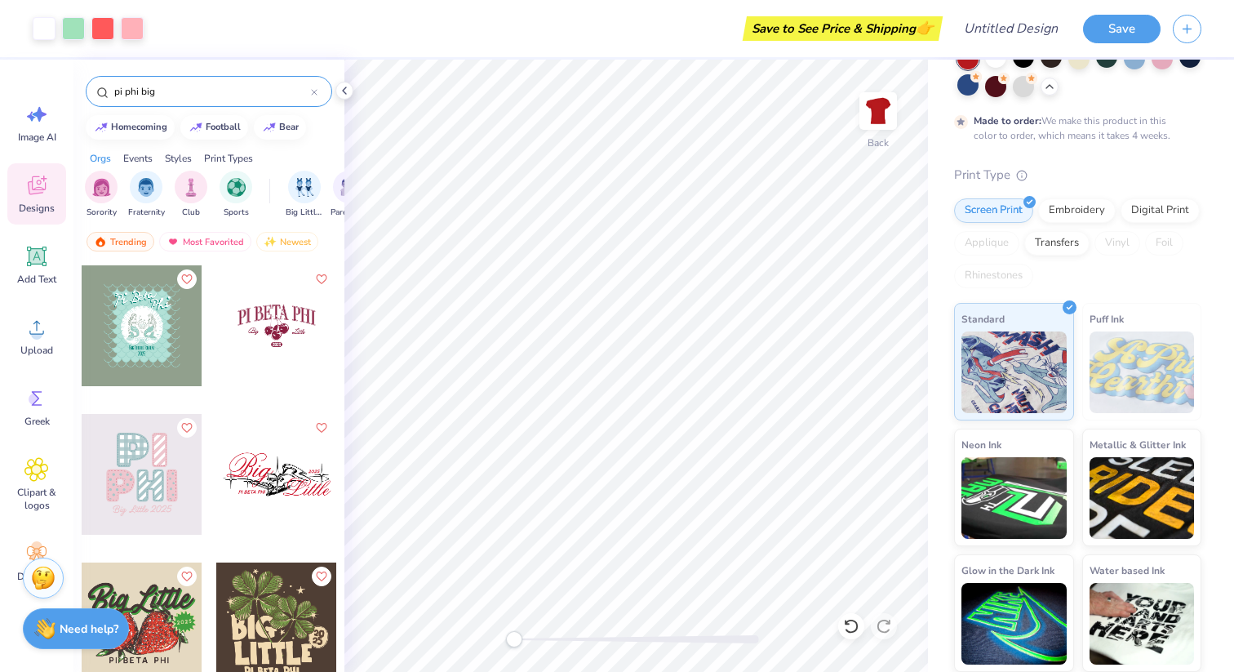
click at [203, 95] on input "pi phi big" at bounding box center [212, 91] width 198 height 16
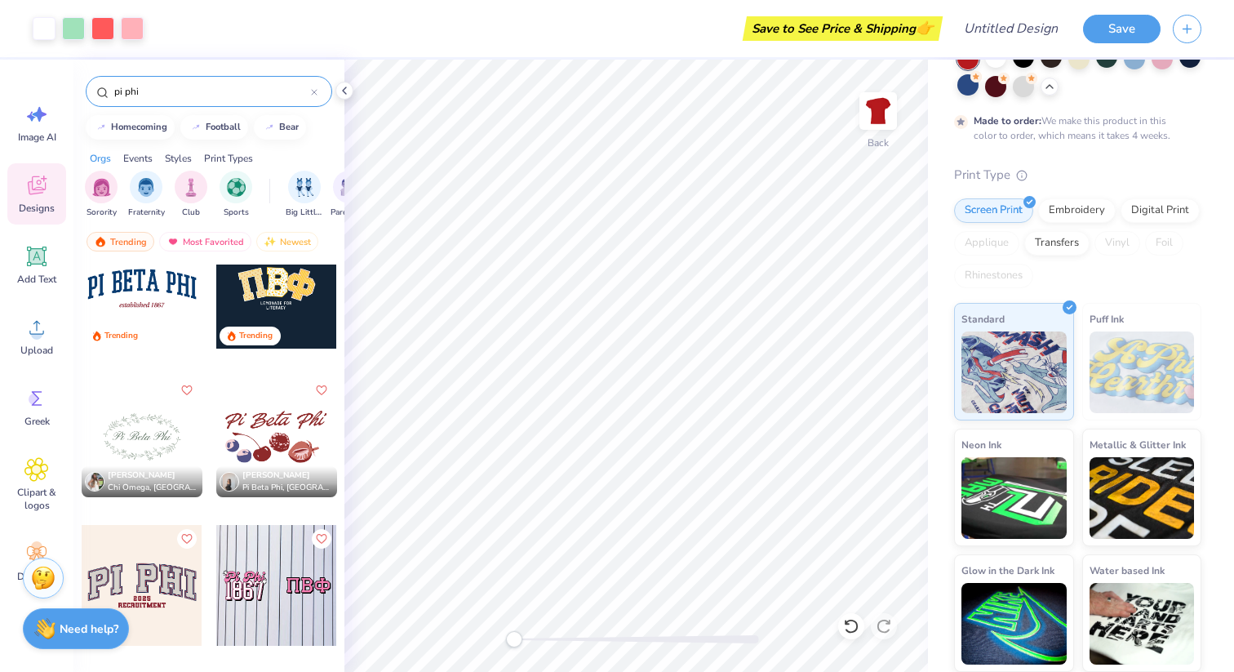
scroll to position [38, 0]
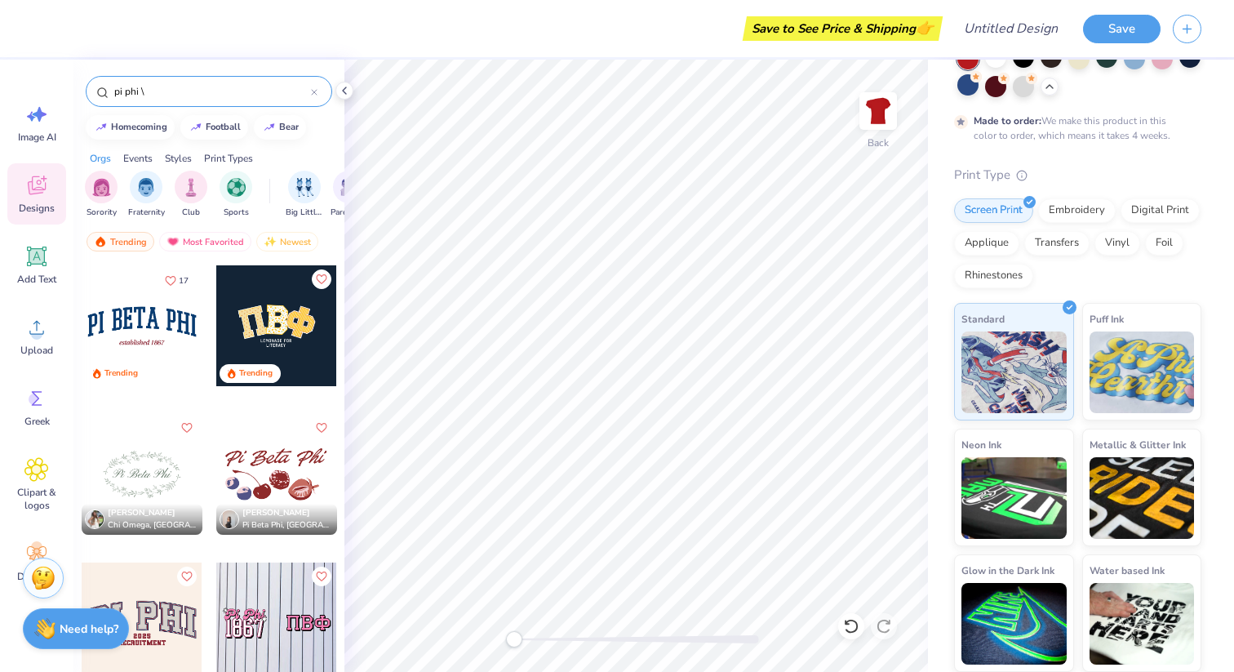
click at [244, 91] on input "pi phi \" at bounding box center [212, 91] width 198 height 16
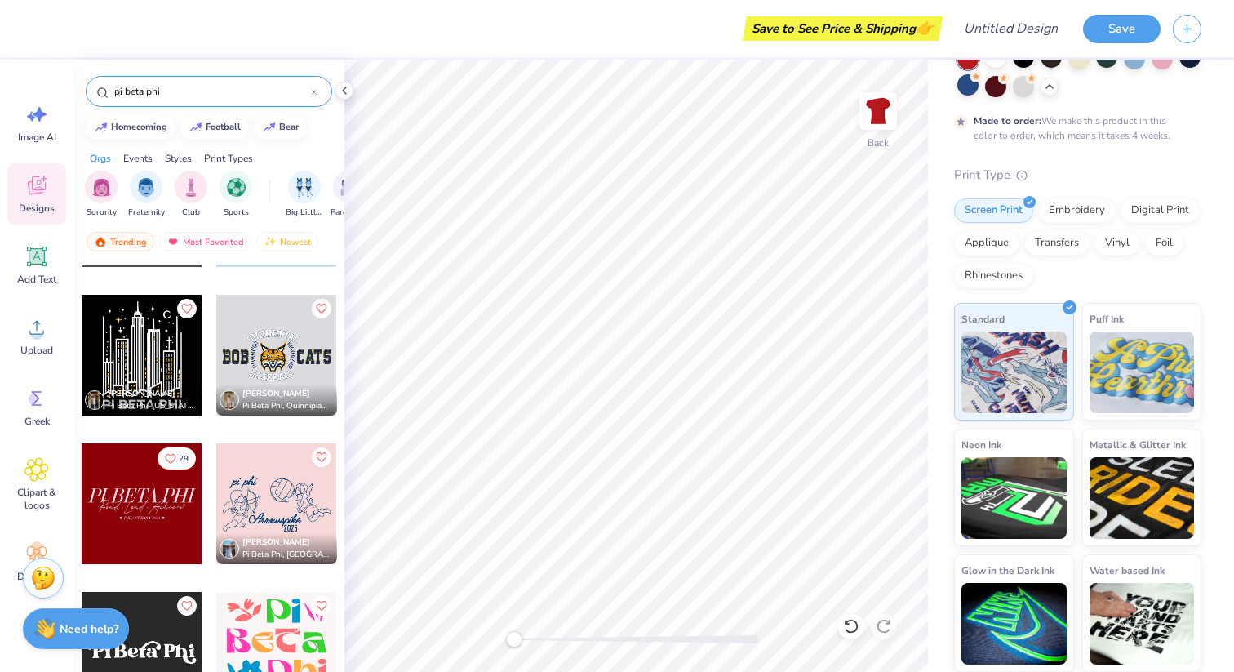
scroll to position [5442, 0]
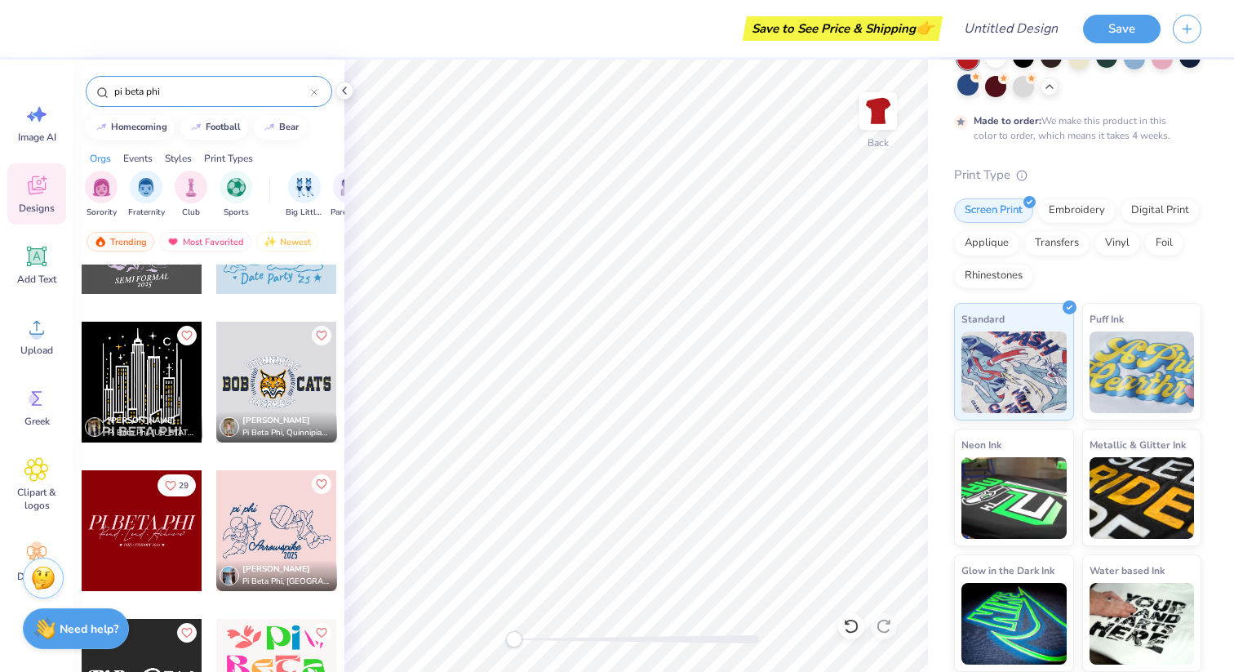
type input "pi beta phi"
click at [154, 517] on div at bounding box center [142, 530] width 121 height 121
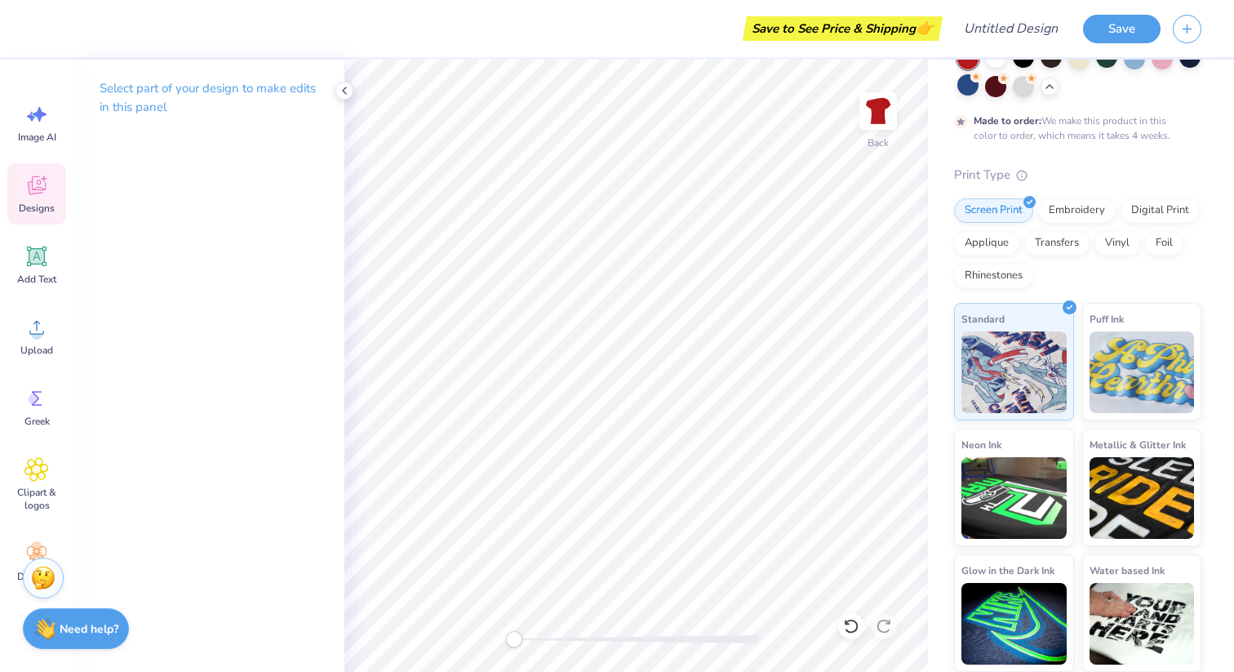
click at [29, 198] on div "Designs" at bounding box center [36, 193] width 59 height 61
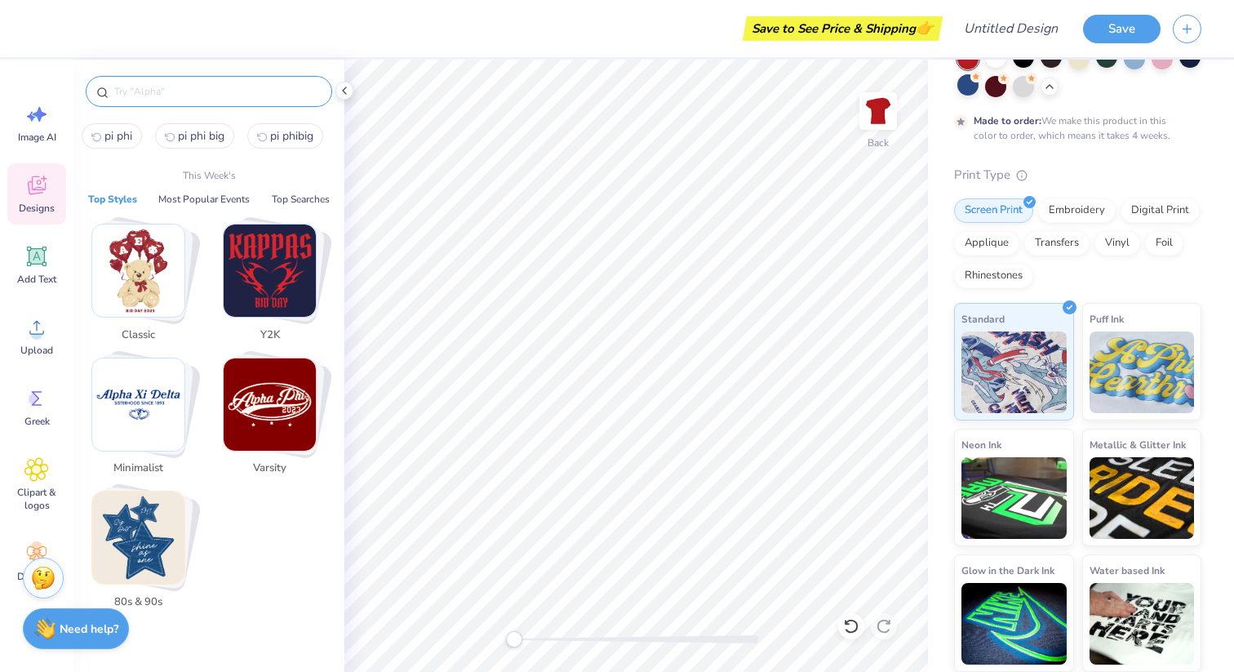
click at [158, 87] on input "text" at bounding box center [217, 91] width 209 height 16
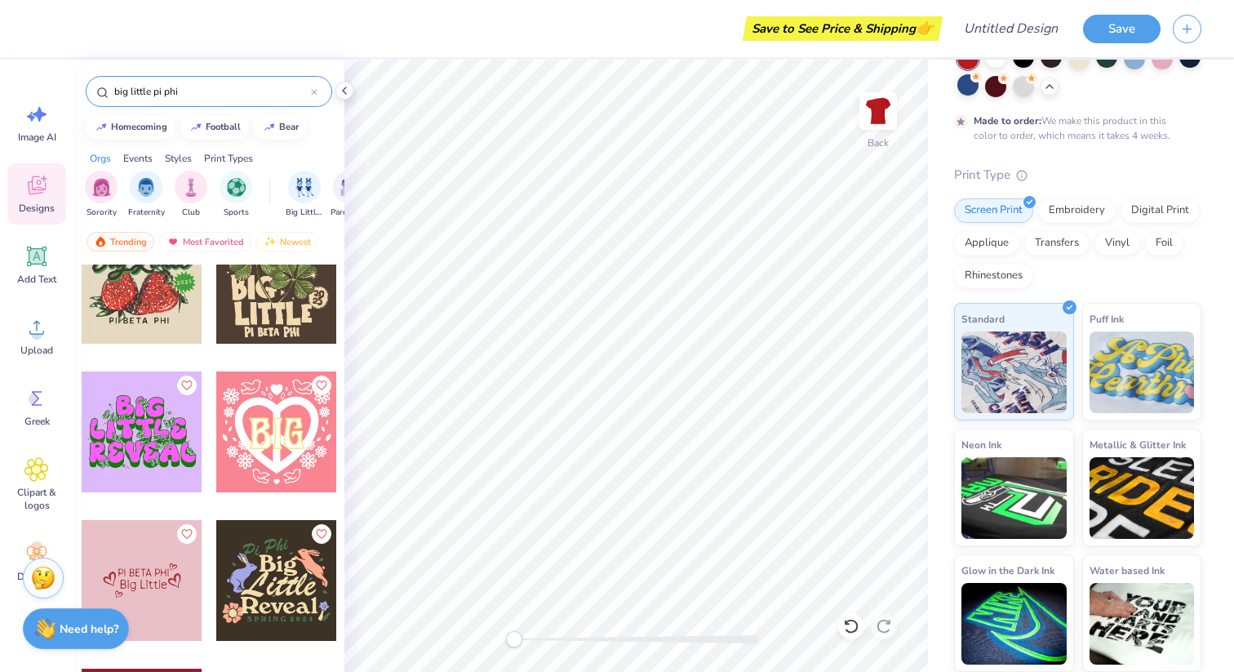
scroll to position [423, 0]
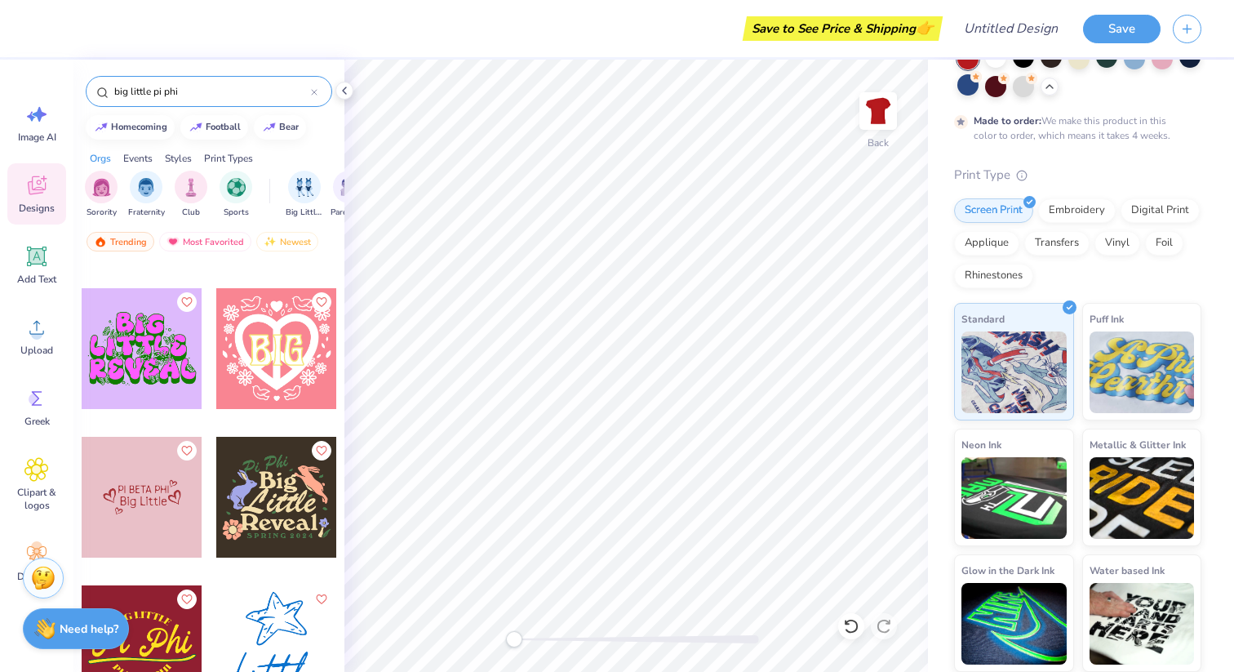
click at [140, 90] on input "big little pi phi" at bounding box center [212, 91] width 198 height 16
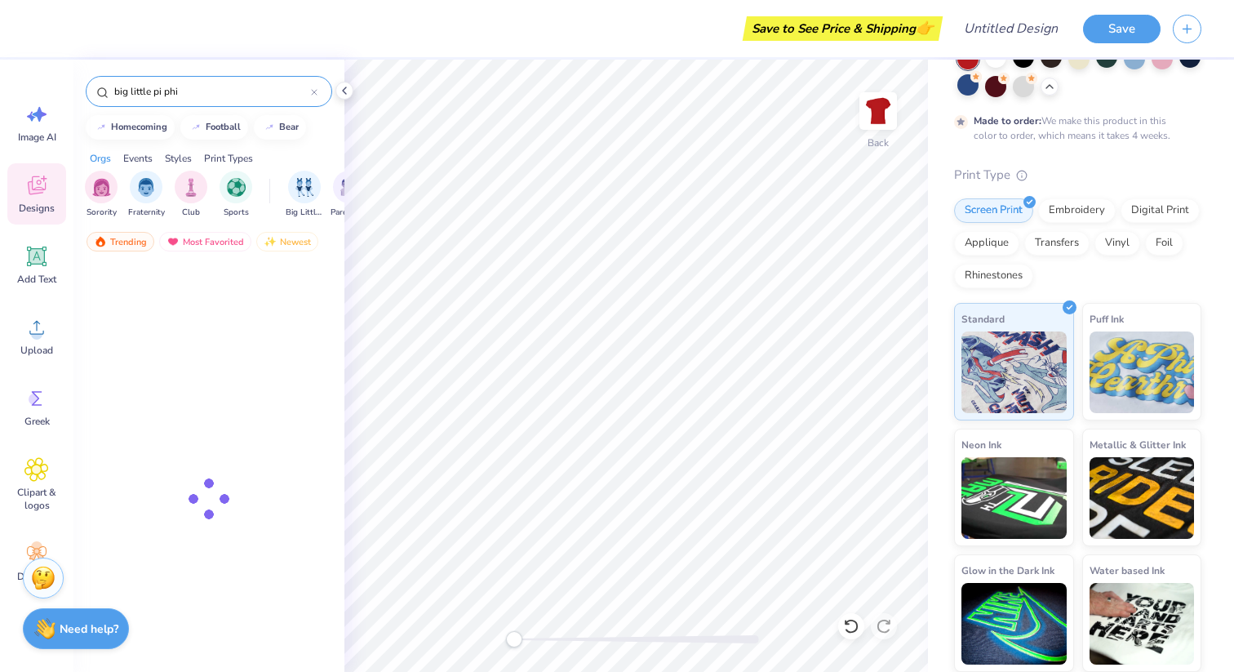
click at [140, 90] on input "big little pi phi" at bounding box center [212, 91] width 198 height 16
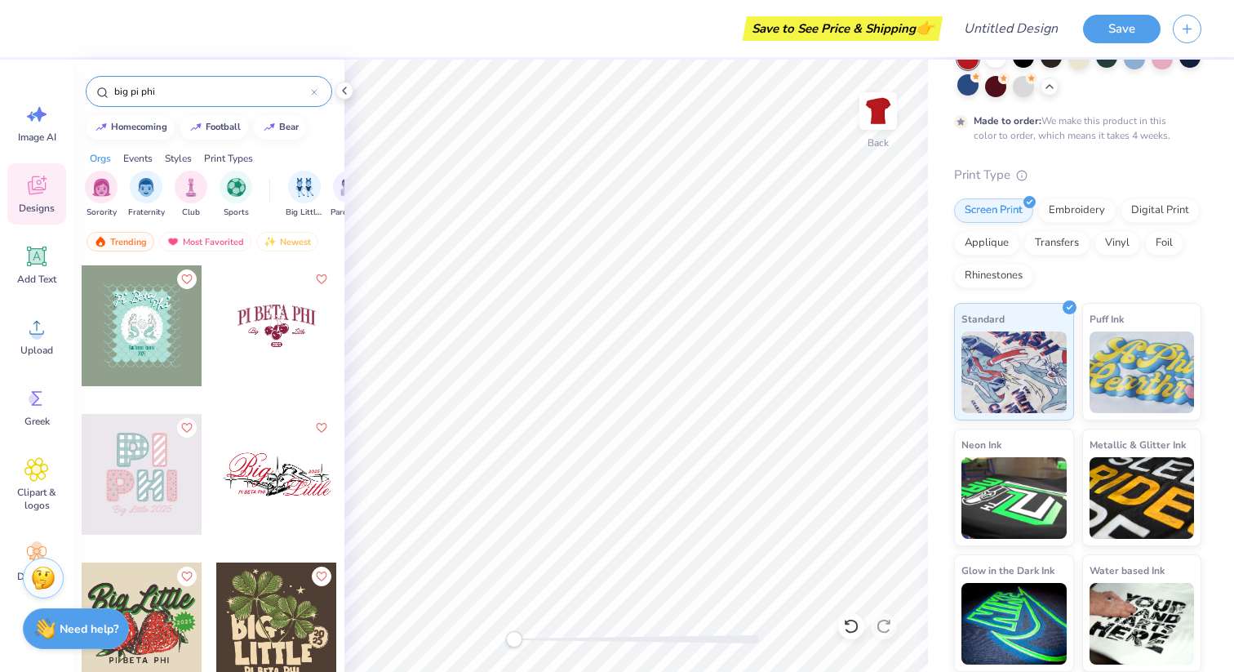
type input "big pi phi"
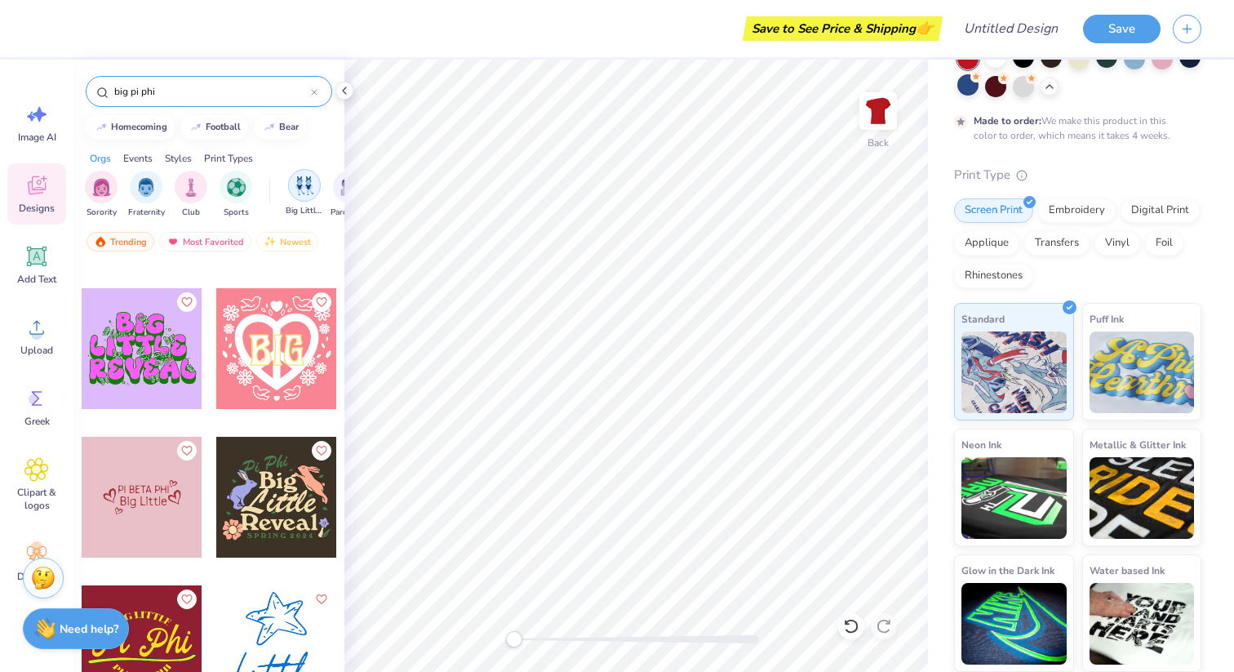
click at [302, 196] on div "filter for Big Little Reveal" at bounding box center [304, 185] width 33 height 33
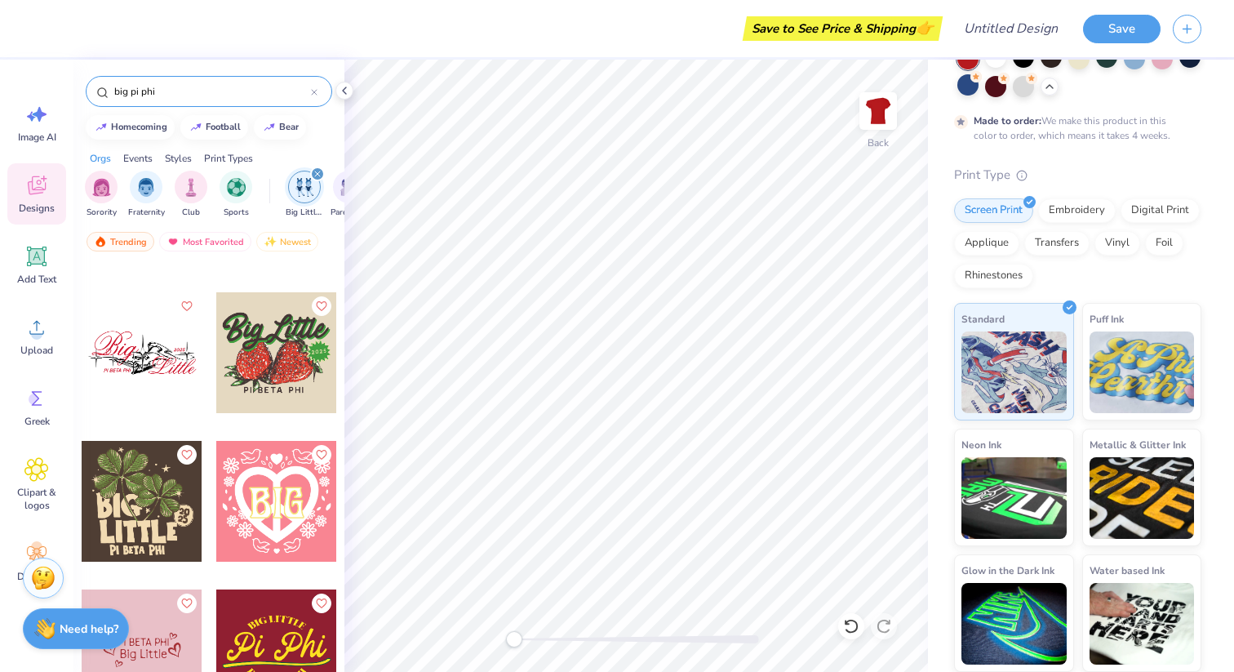
scroll to position [126, 0]
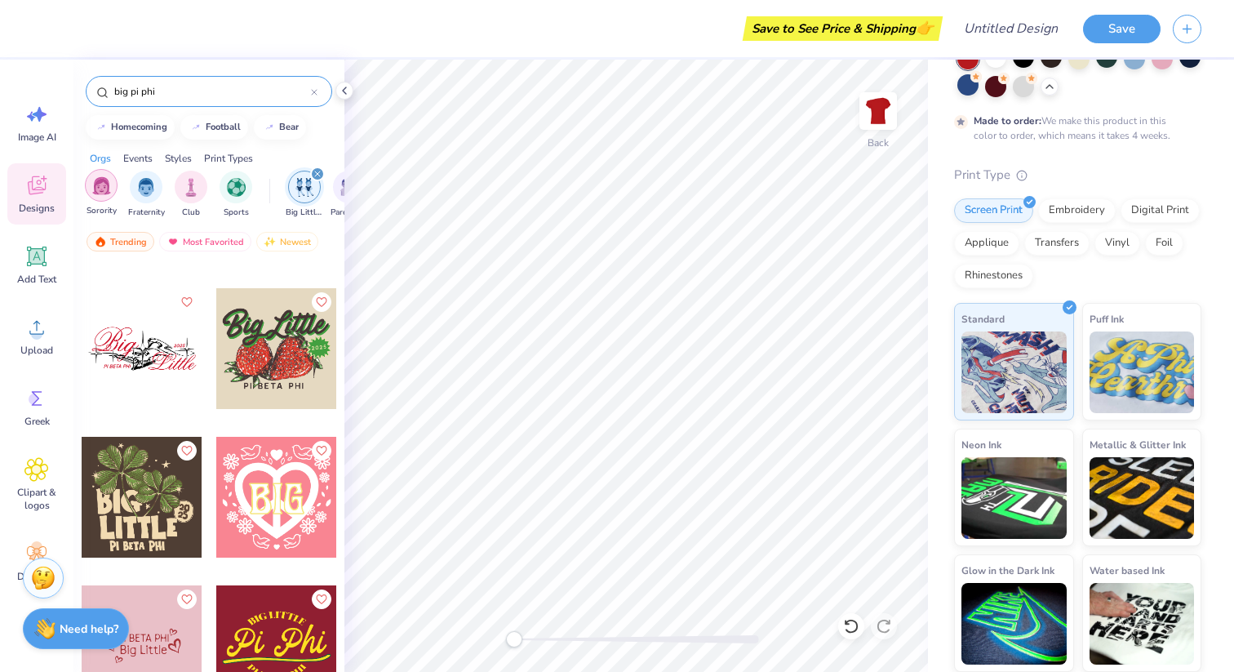
click at [101, 193] on img "filter for Sorority" at bounding box center [101, 185] width 19 height 19
click at [168, 97] on input "big pi phi" at bounding box center [212, 91] width 198 height 16
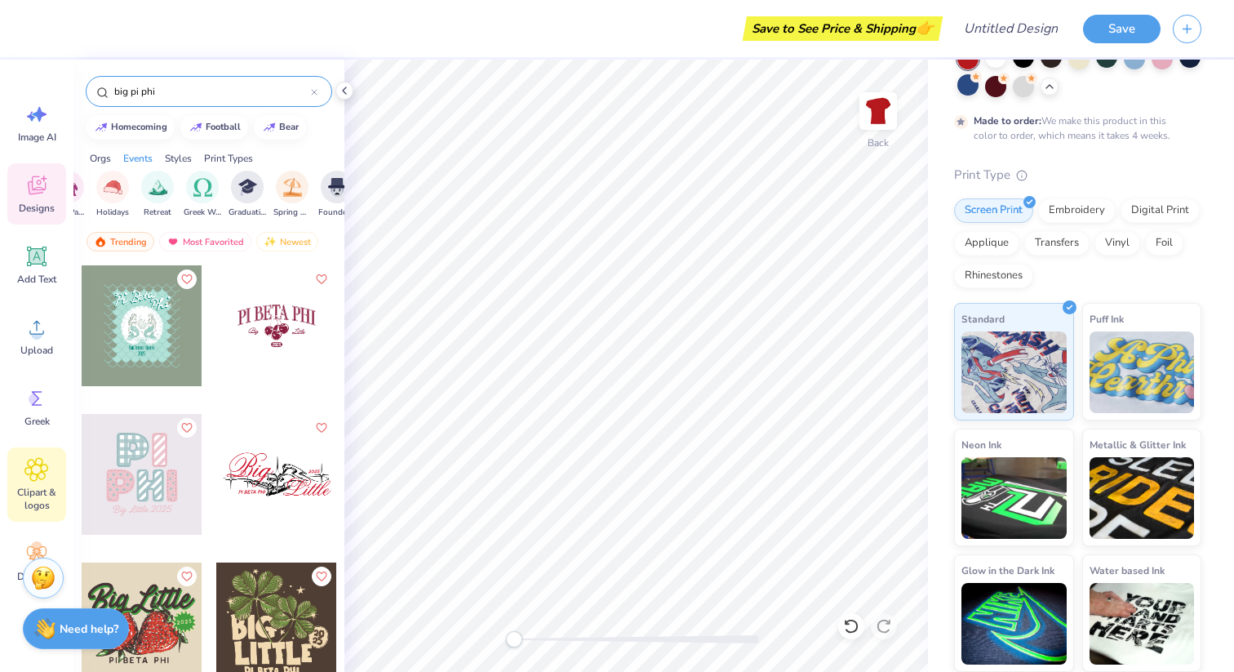
click at [45, 463] on icon at bounding box center [36, 469] width 24 height 24
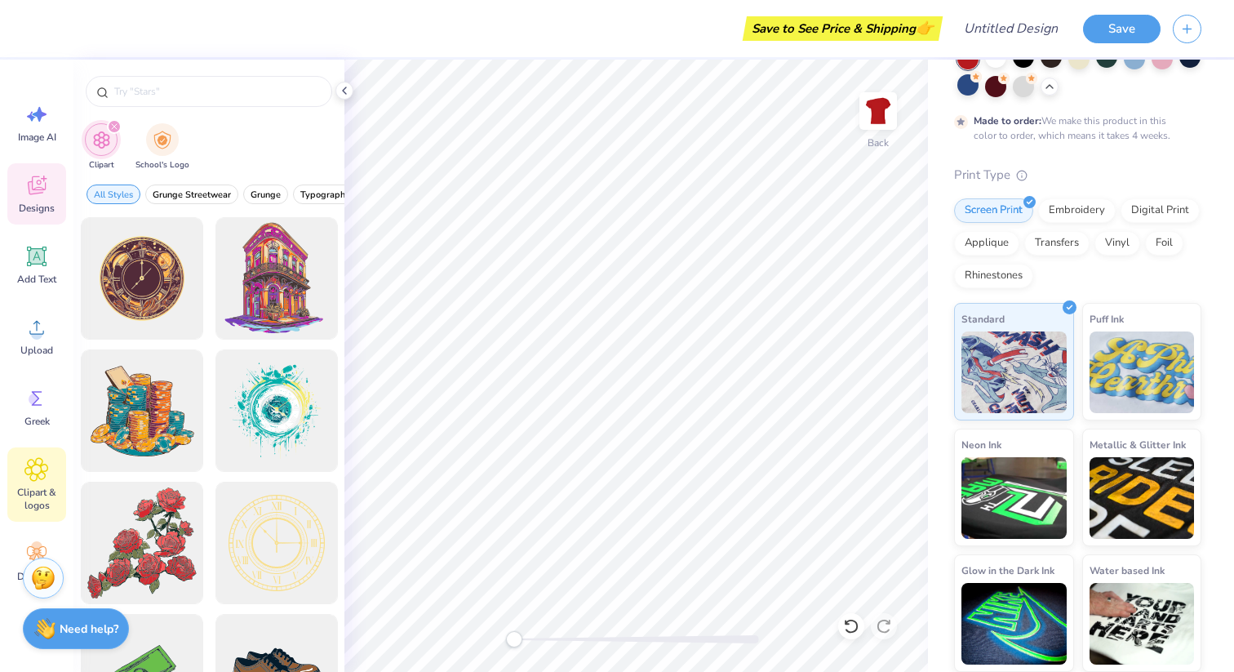
click at [45, 184] on body "Save to See Price & Shipping 👉 Design Title Save Image AI Designs Add Text Uplo…" at bounding box center [617, 336] width 1234 height 672
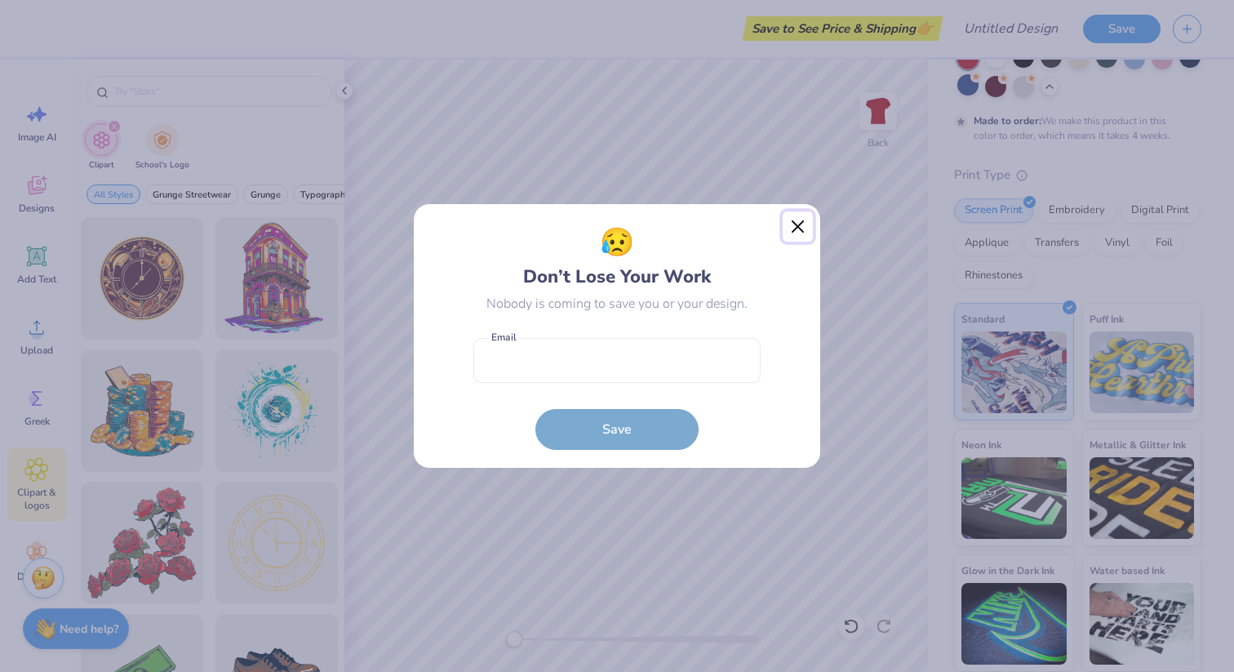
click at [613, 224] on button "Close" at bounding box center [798, 226] width 31 height 31
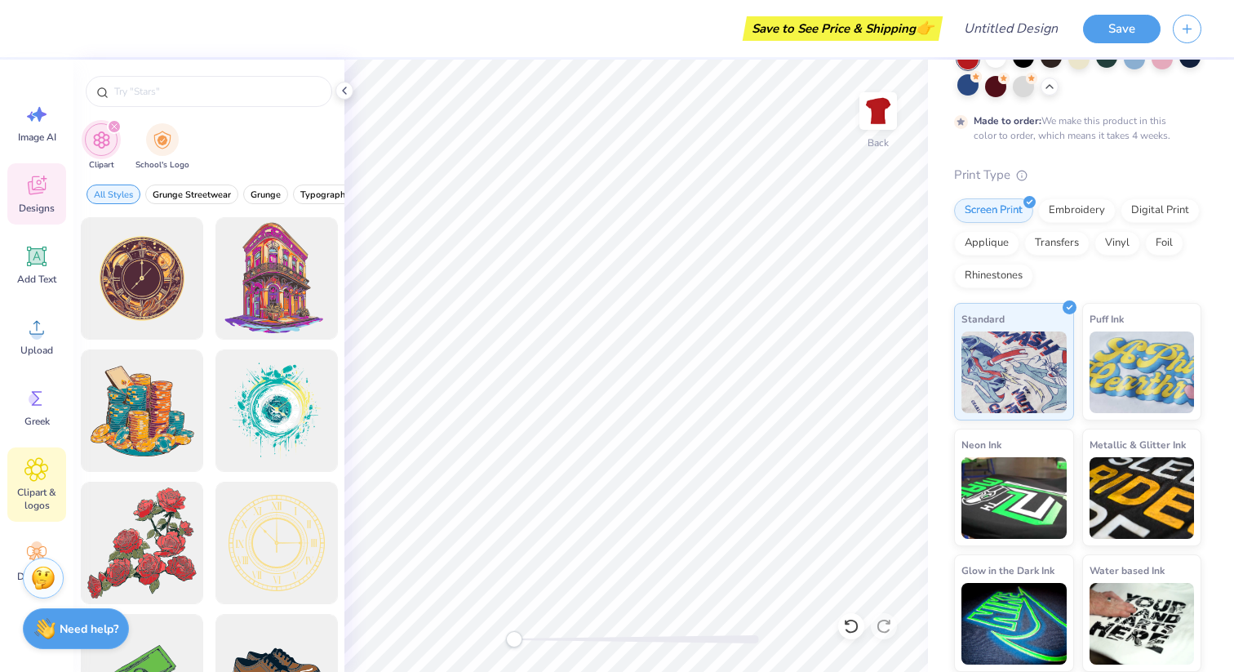
click at [50, 185] on div "Designs" at bounding box center [36, 193] width 59 height 61
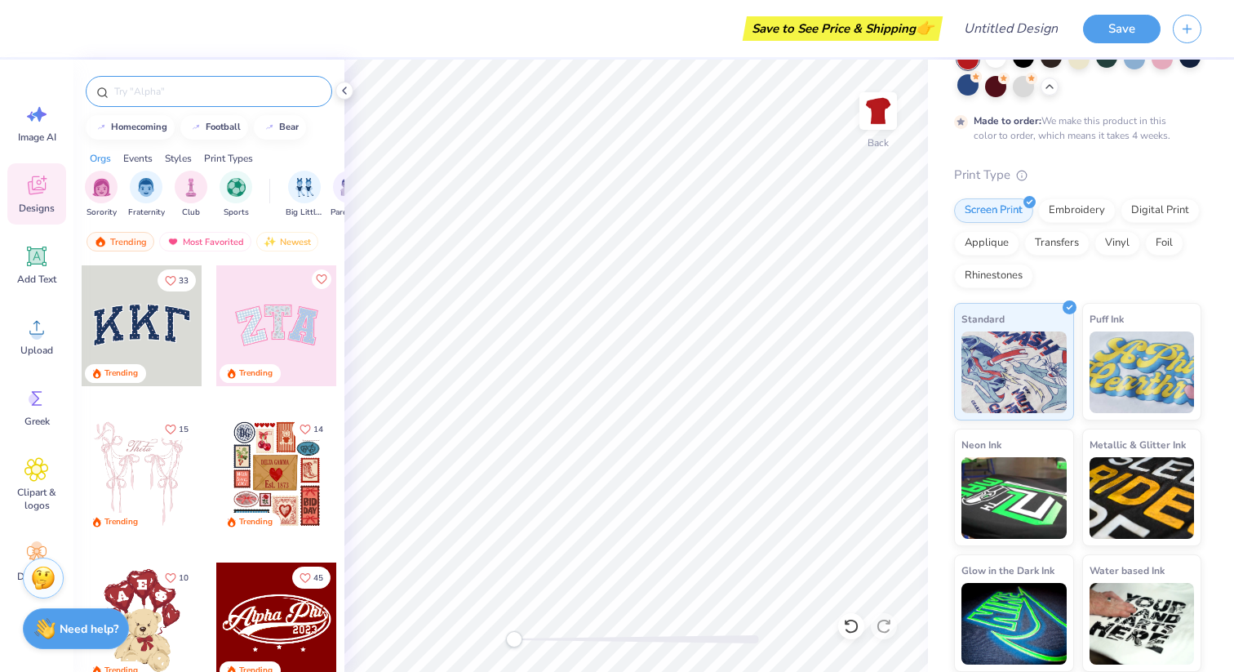
click at [139, 89] on input "text" at bounding box center [217, 91] width 209 height 16
type input "pi phi"
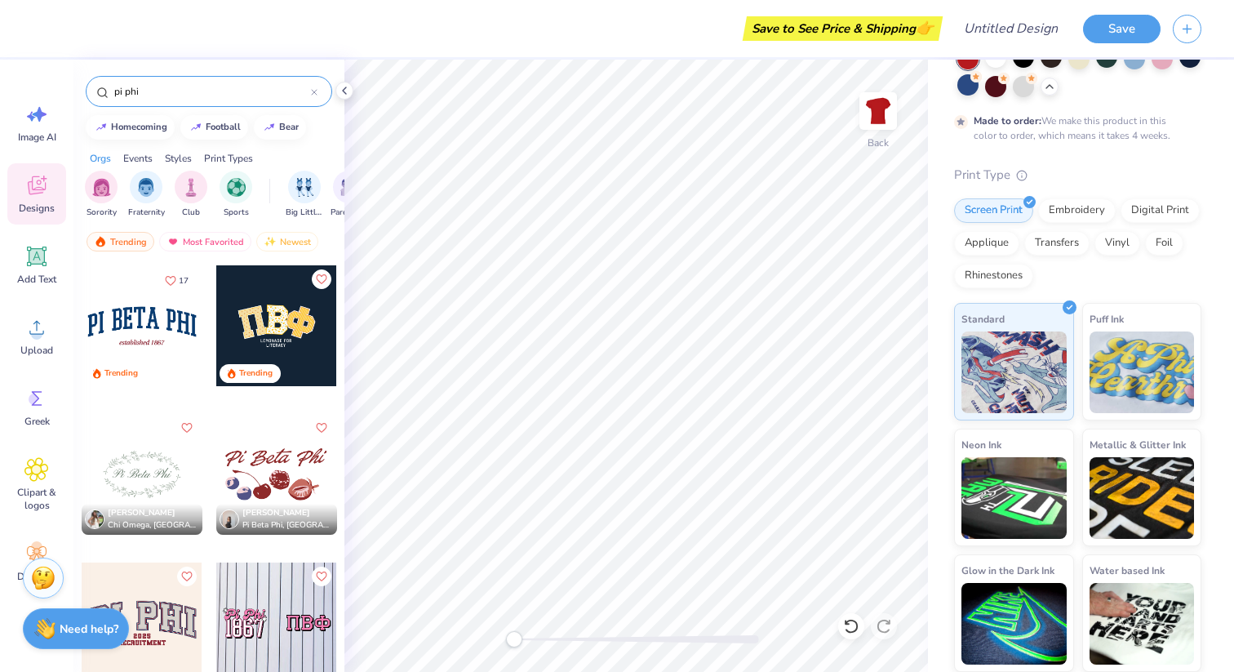
click at [158, 320] on div at bounding box center [142, 325] width 121 height 121
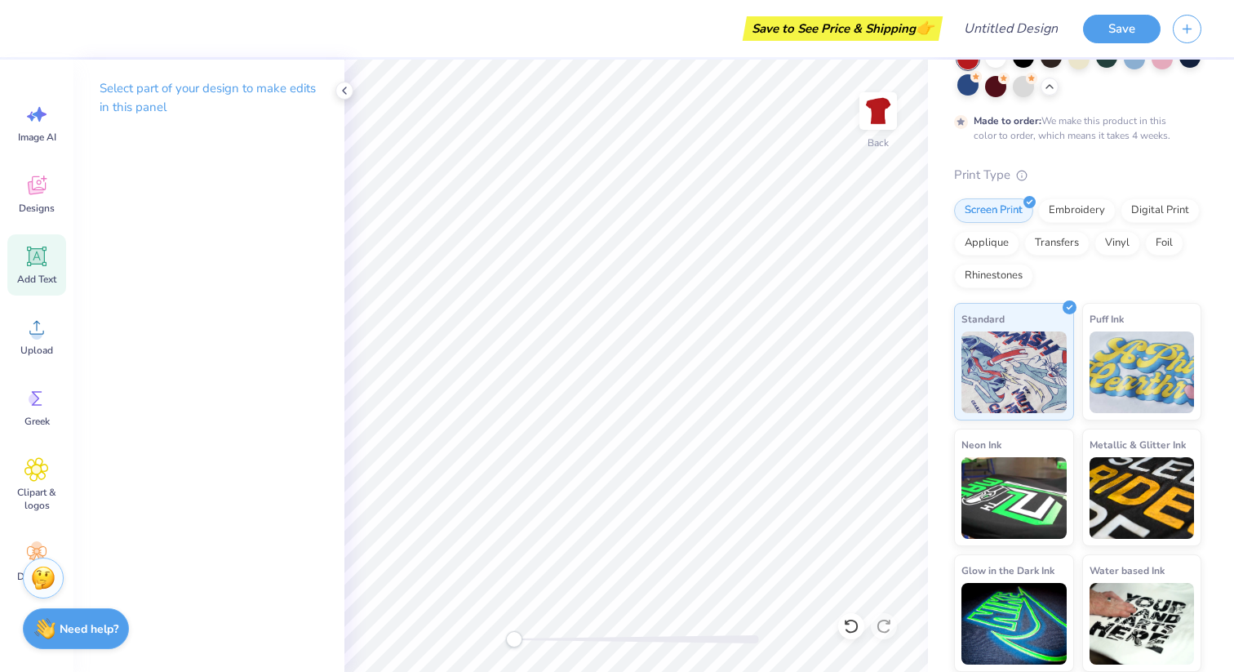
click at [40, 254] on icon at bounding box center [37, 257] width 16 height 16
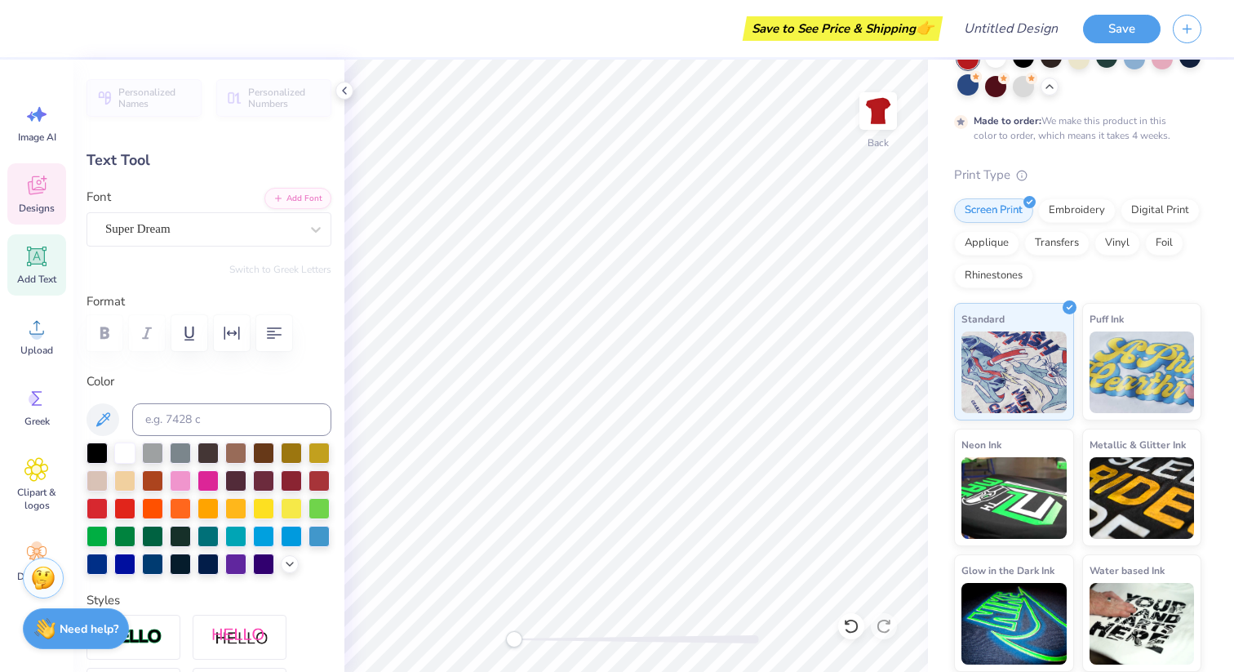
click at [40, 209] on span "Designs" at bounding box center [37, 208] width 36 height 13
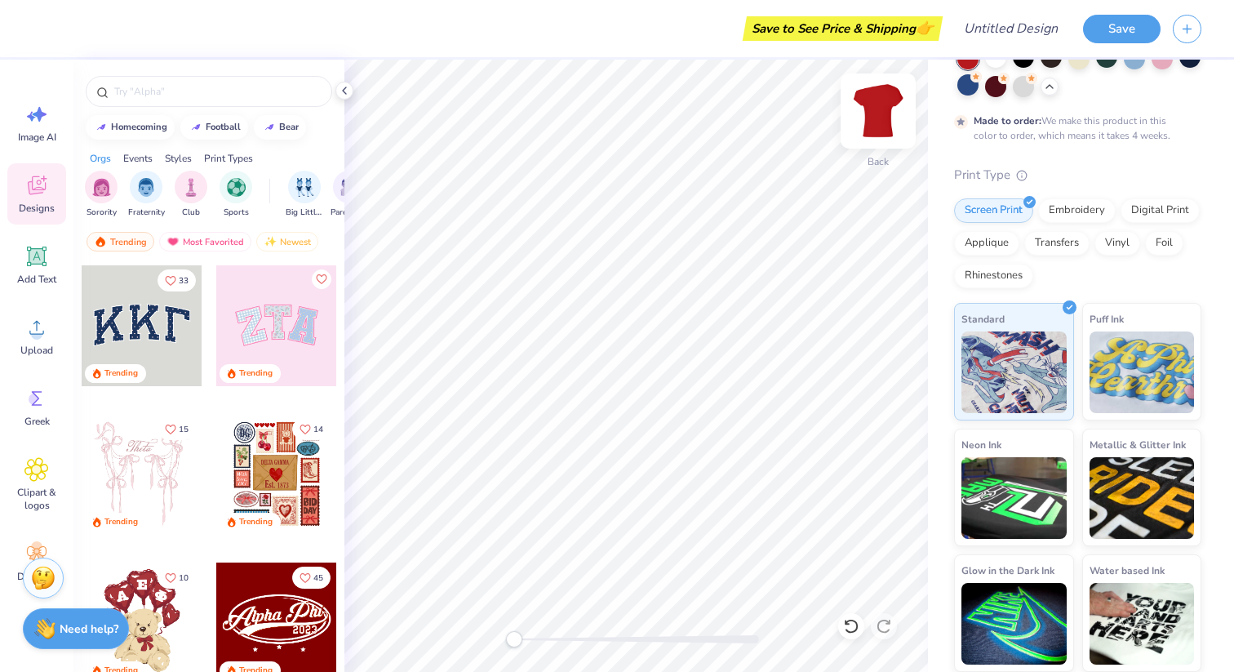
click at [613, 119] on img at bounding box center [878, 110] width 65 height 65
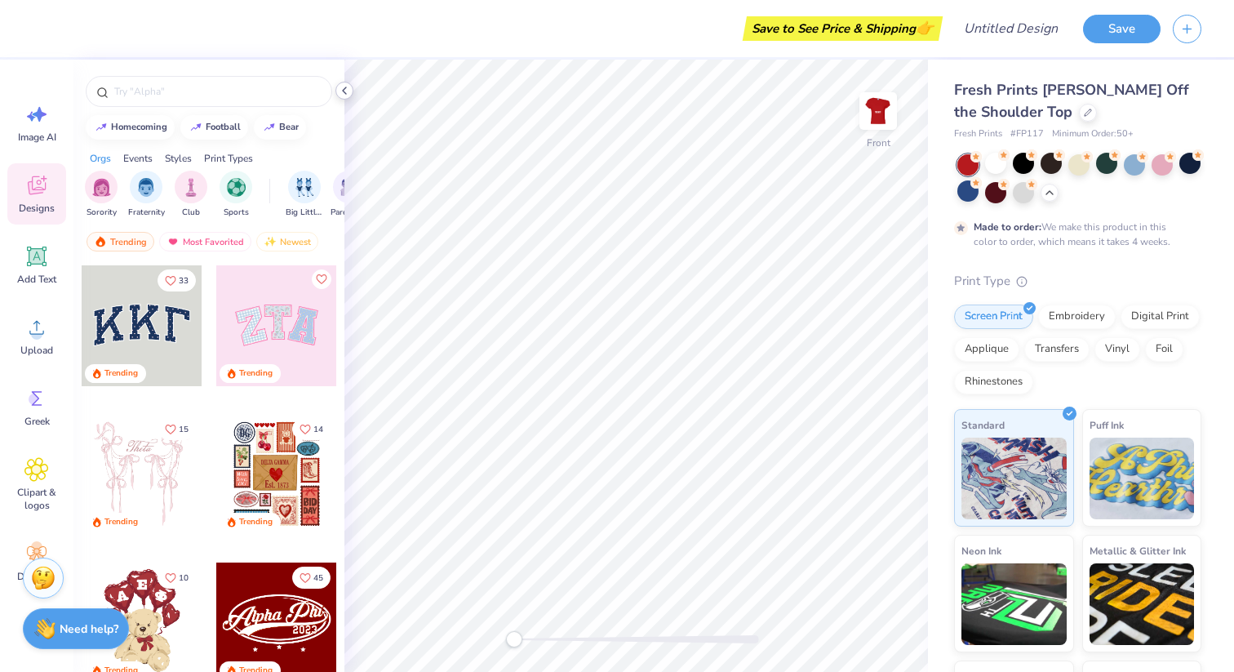
click at [351, 86] on div at bounding box center [345, 91] width 18 height 18
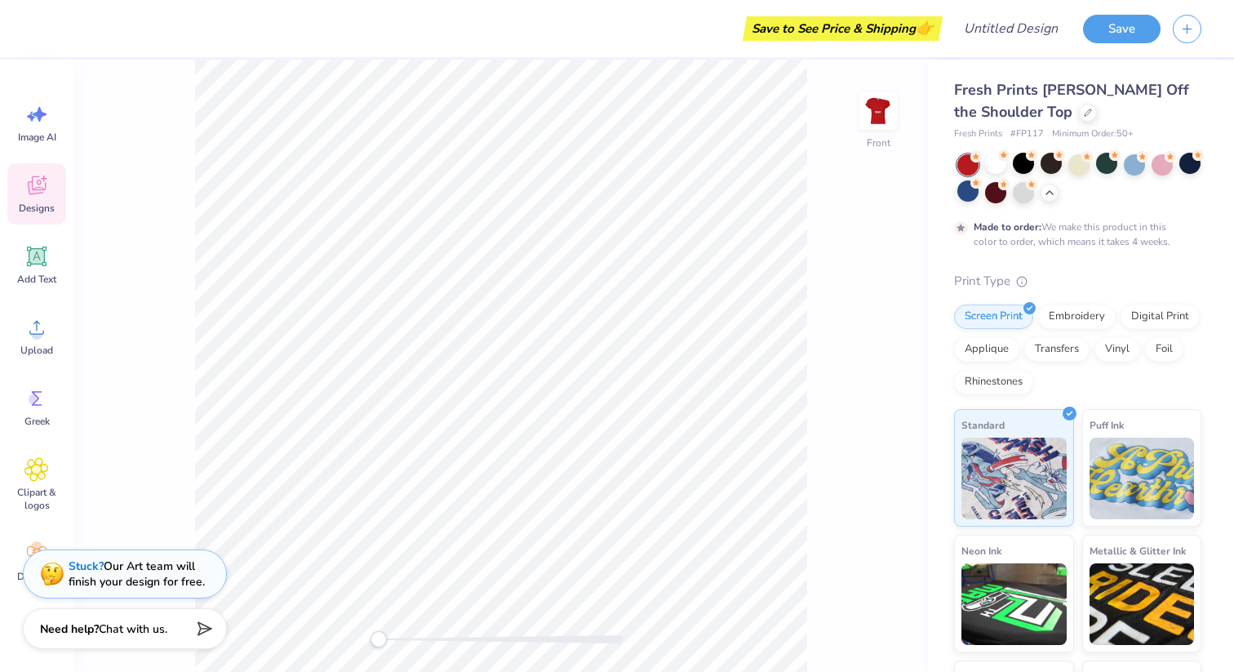
scroll to position [43, 0]
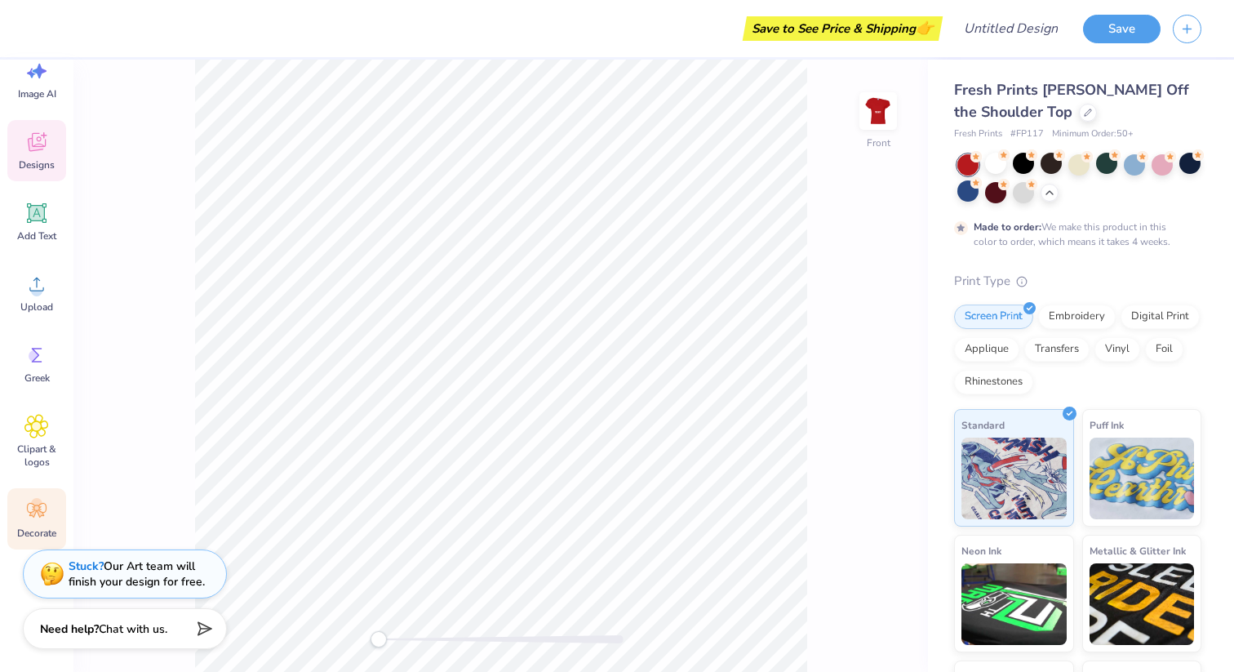
click at [38, 502] on circle at bounding box center [36, 503] width 11 height 11
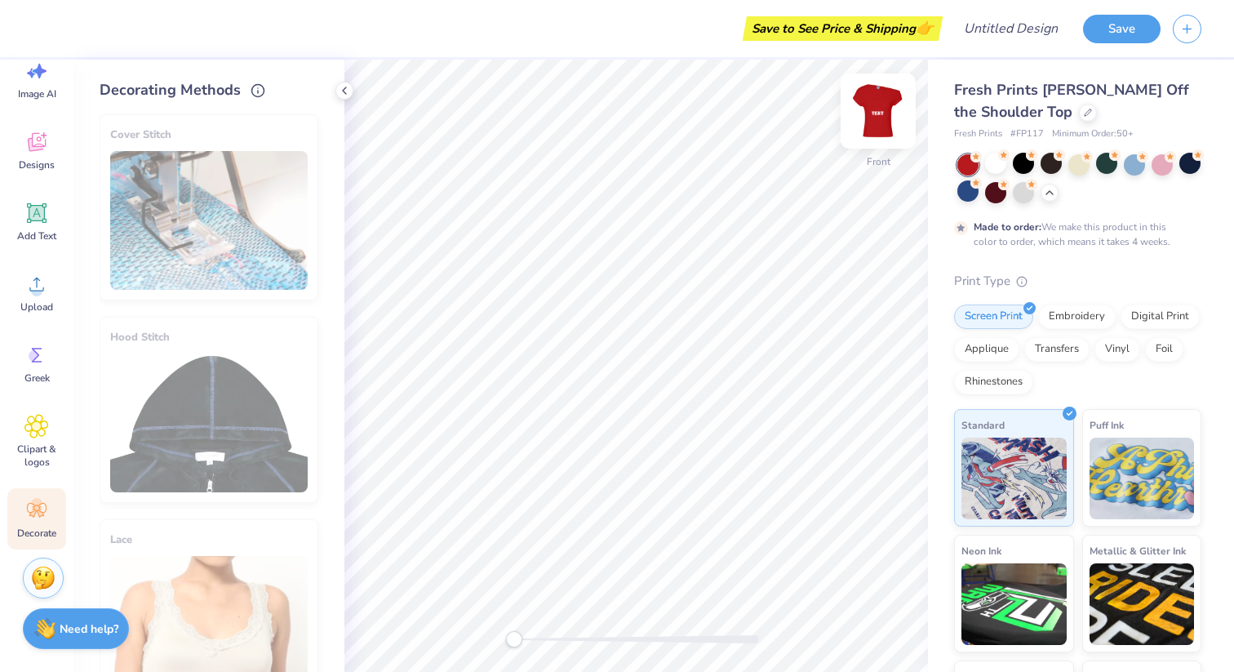
click at [613, 105] on img at bounding box center [878, 110] width 65 height 65
click at [37, 450] on span "Clipart & logos" at bounding box center [37, 456] width 54 height 26
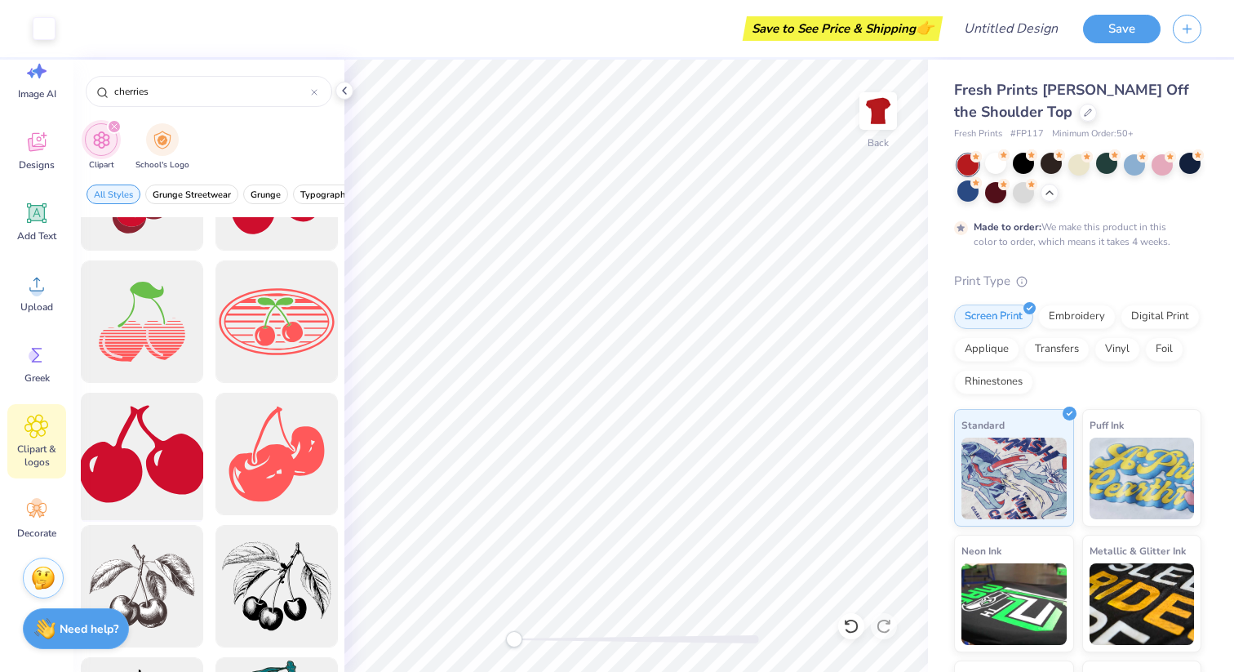
scroll to position [102, 0]
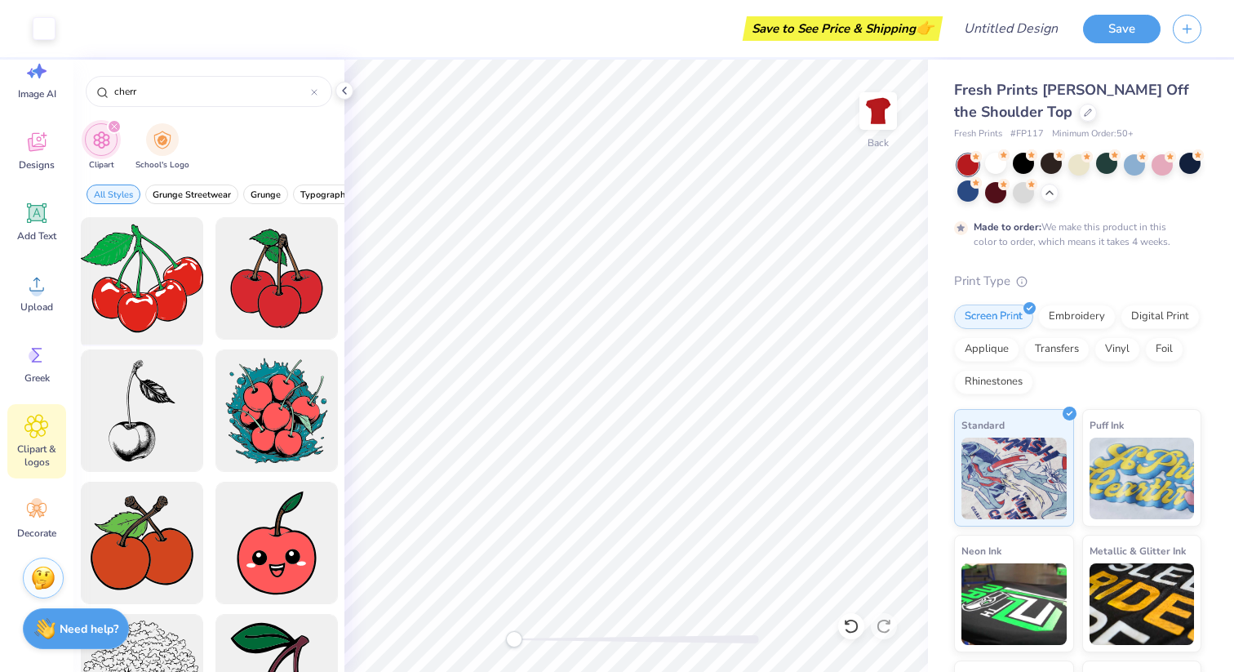
type input "cherr"
click at [175, 294] on div at bounding box center [141, 278] width 135 height 135
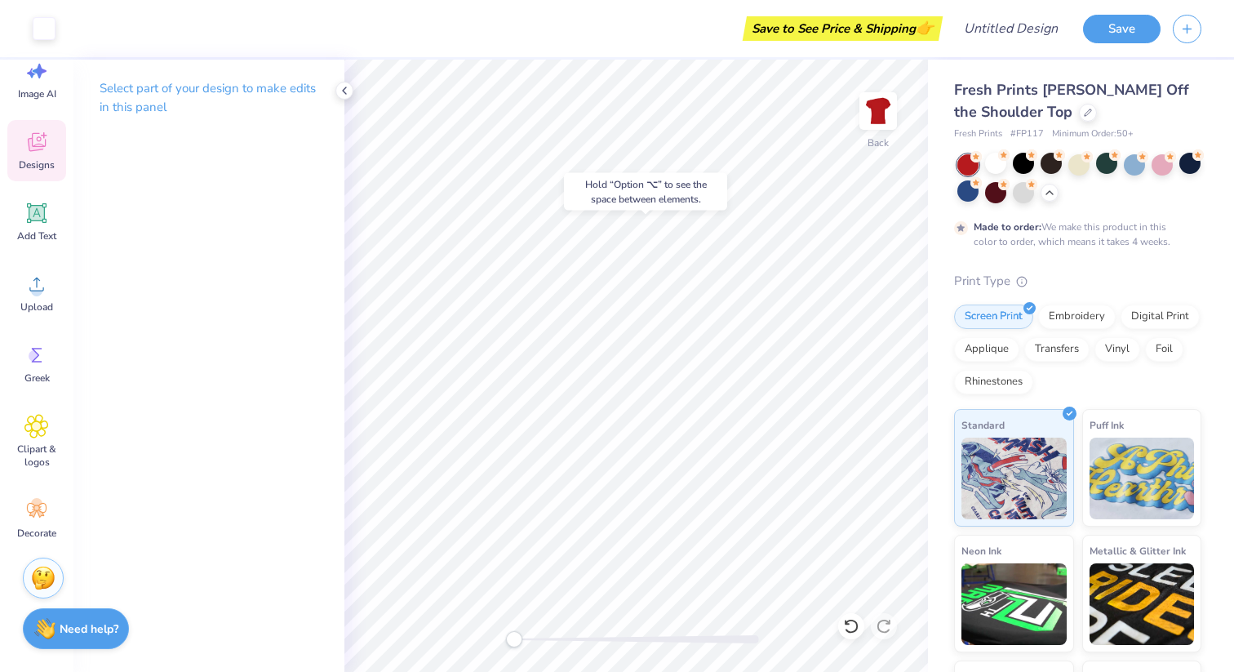
click at [50, 154] on div "Designs" at bounding box center [36, 150] width 59 height 61
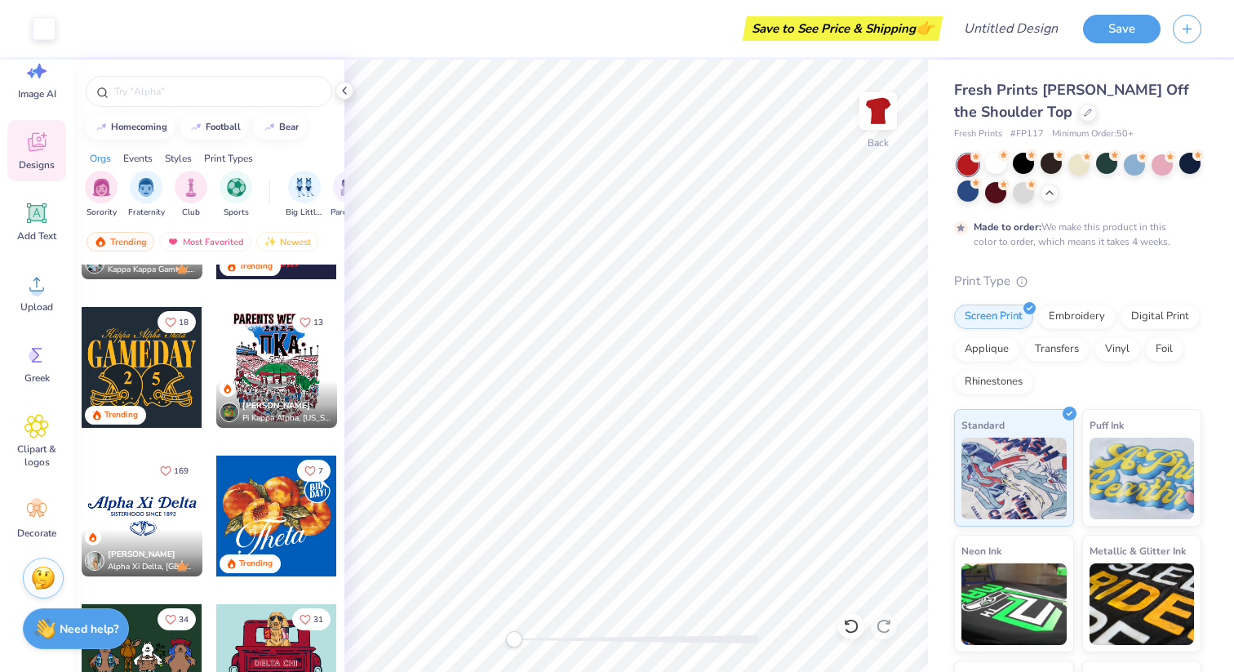
scroll to position [1149, 0]
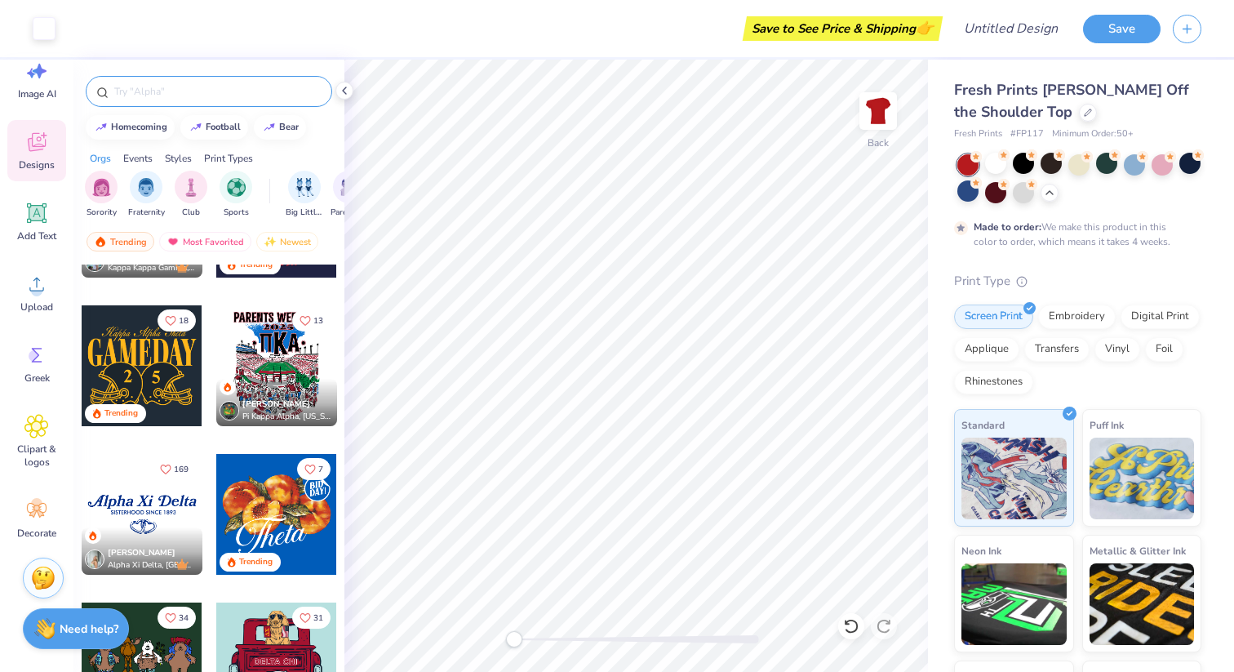
click at [190, 104] on div at bounding box center [209, 91] width 247 height 31
